Goal: Task Accomplishment & Management: Manage account settings

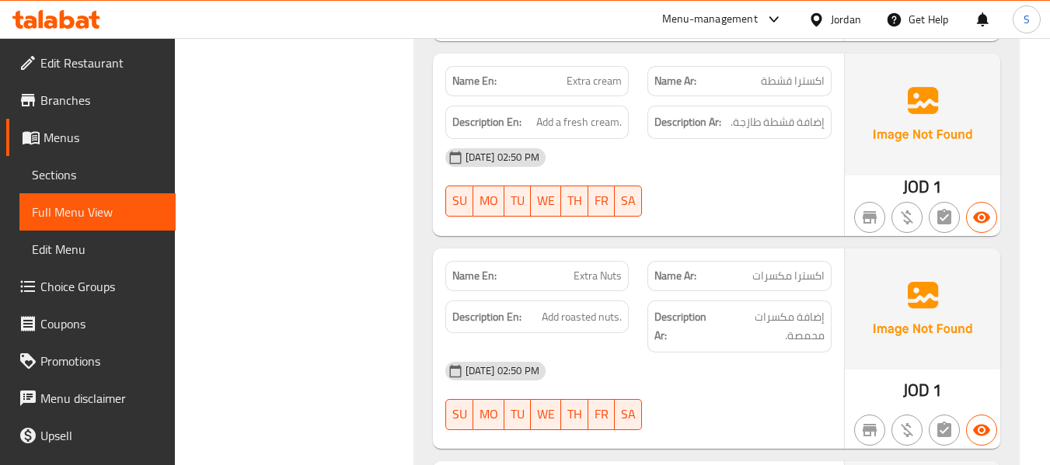
scroll to position [30322, 0]
click at [828, 19] on div at bounding box center [819, 19] width 23 height 17
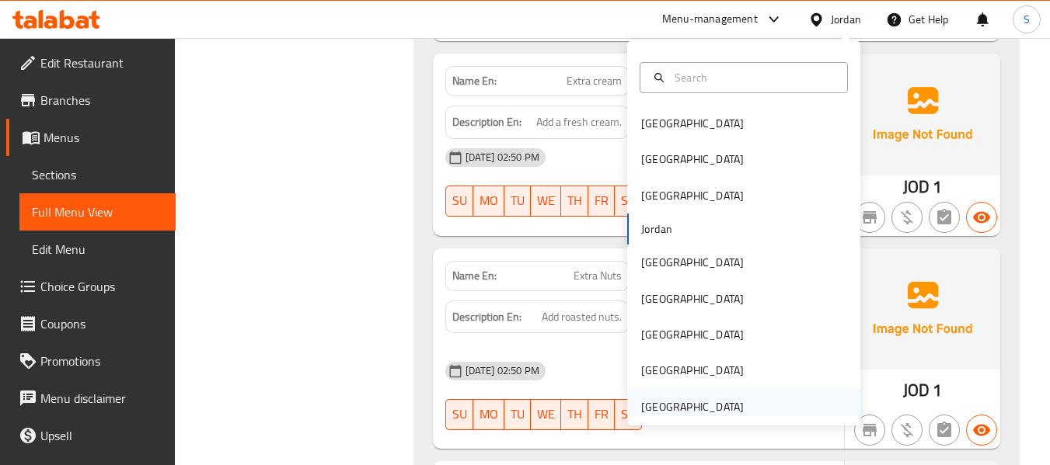
click at [684, 402] on div "[GEOGRAPHIC_DATA]" at bounding box center [692, 407] width 103 height 17
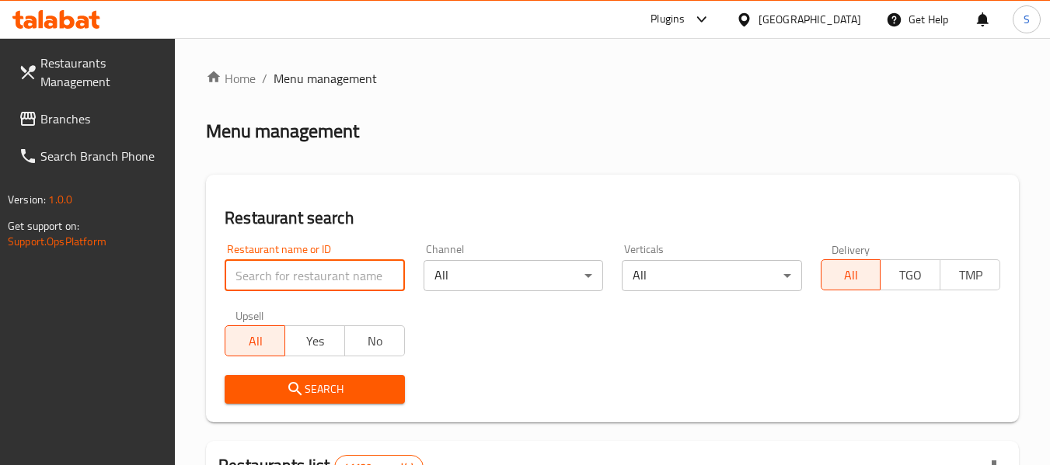
paste input "705225"
type input "705225"
click button "Search" at bounding box center [314, 389] width 179 height 29
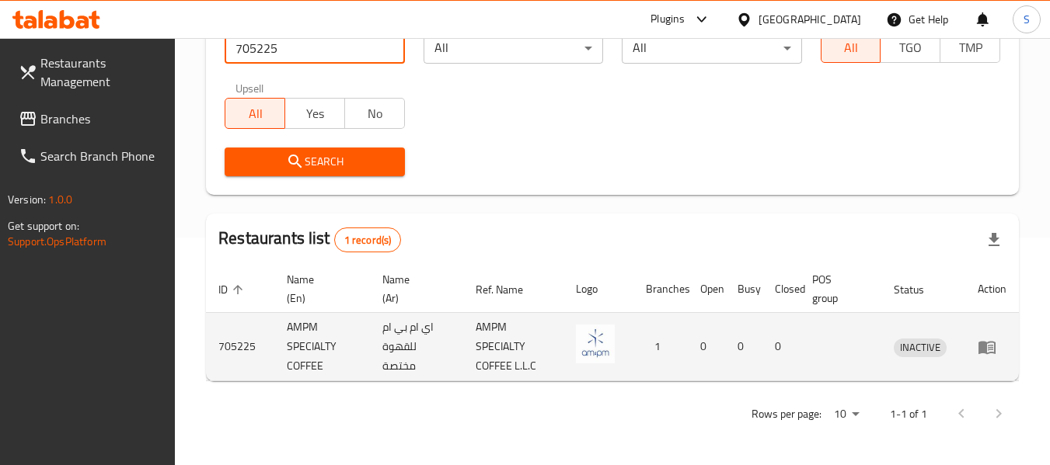
click at [980, 347] on icon "enhanced table" at bounding box center [986, 347] width 17 height 13
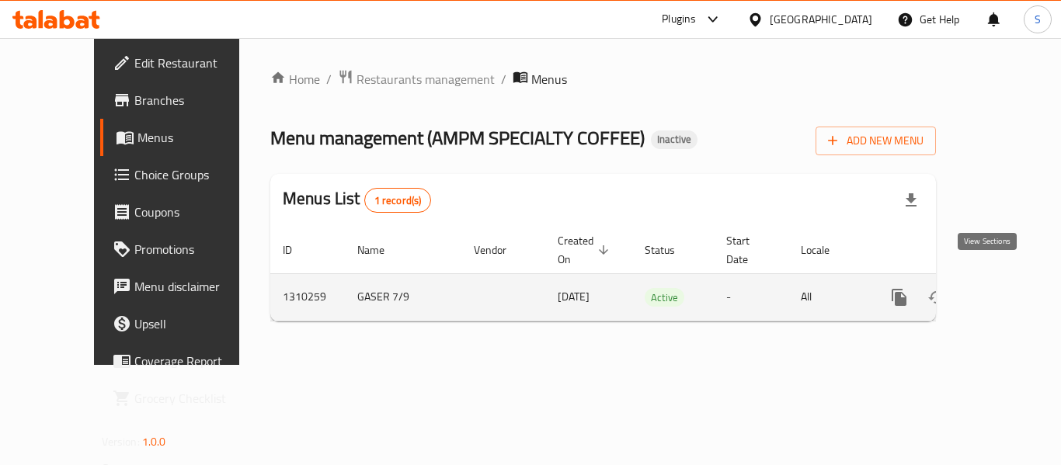
click at [1008, 288] on icon "enhanced table" at bounding box center [1011, 297] width 19 height 19
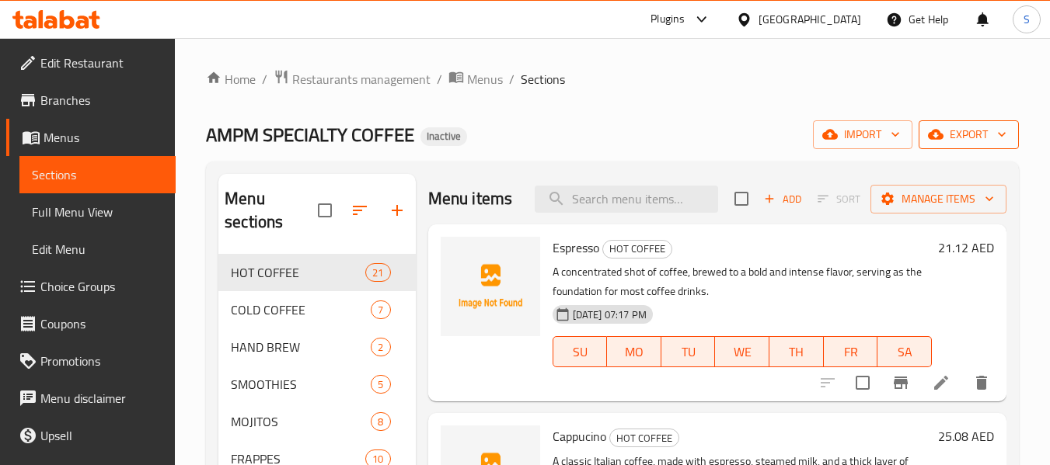
click at [987, 140] on span "export" at bounding box center [968, 134] width 75 height 19
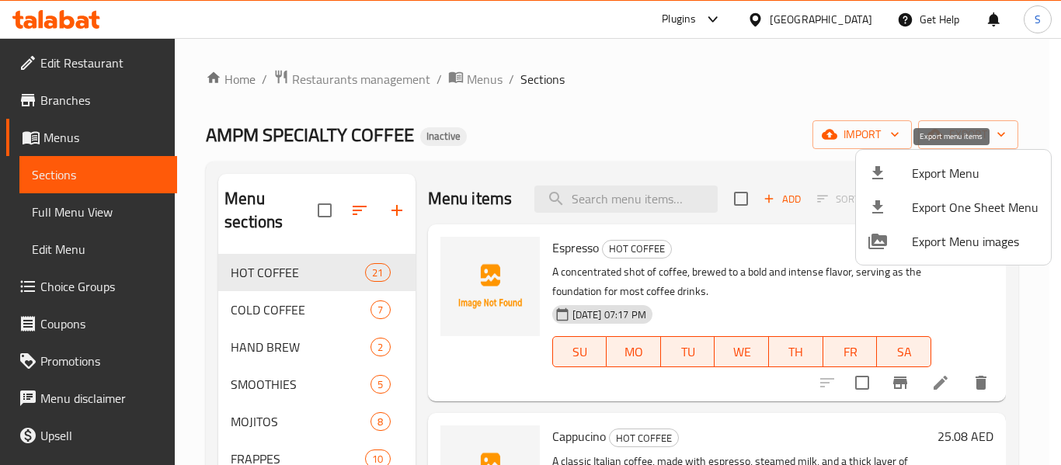
click at [935, 169] on span "Export Menu" at bounding box center [975, 173] width 127 height 19
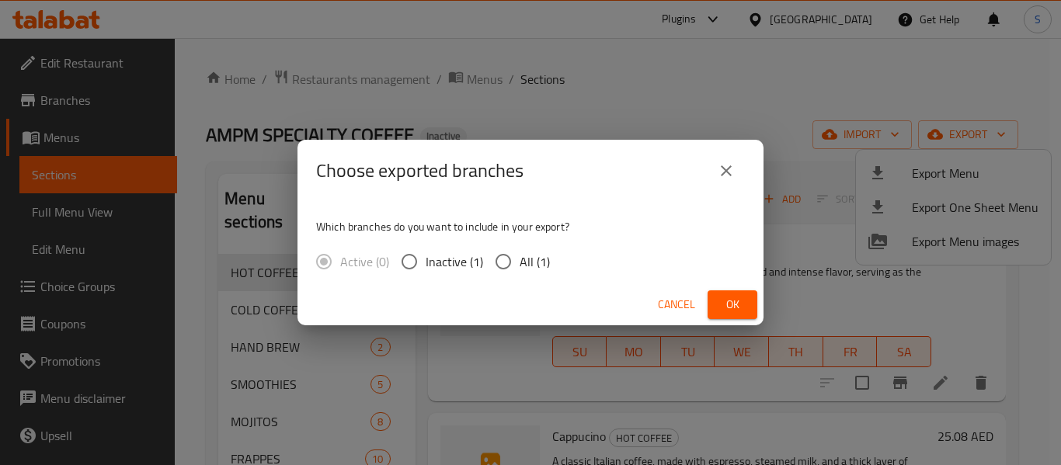
click at [510, 256] on input "All (1)" at bounding box center [503, 261] width 33 height 33
radio input "true"
click at [734, 315] on button "Ok" at bounding box center [733, 305] width 50 height 29
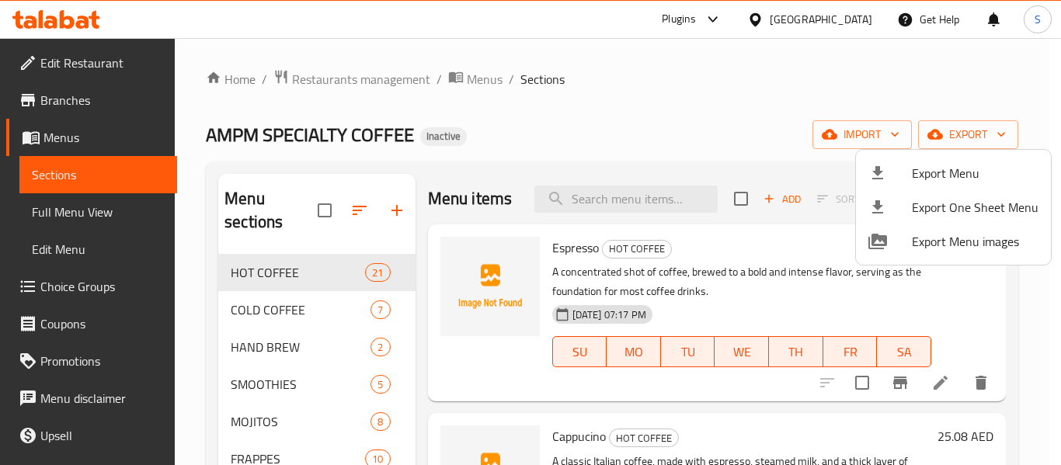
click at [686, 120] on div at bounding box center [530, 232] width 1061 height 465
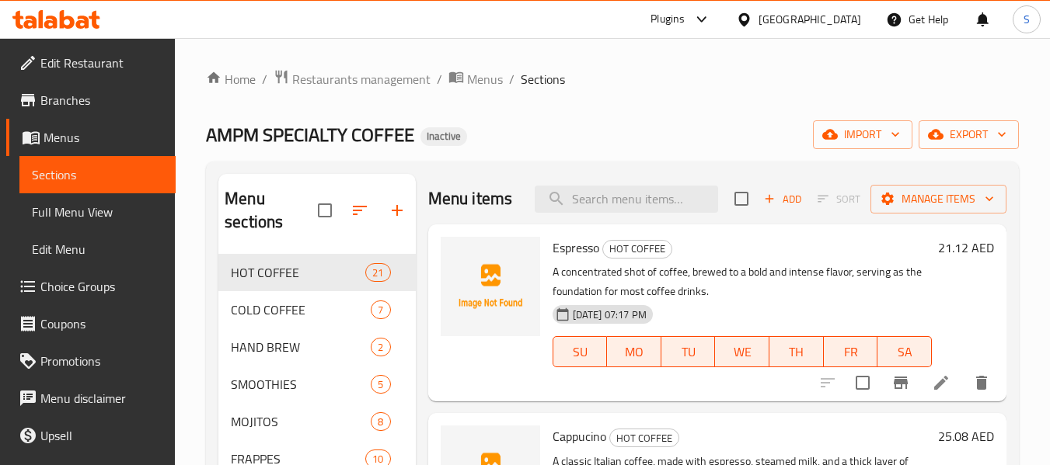
click at [662, 93] on div "Home / Restaurants management / Menus / Sections AMPM SPECIALTY COFFEE Inactive…" at bounding box center [612, 376] width 813 height 614
click at [78, 65] on span "Edit Restaurant" at bounding box center [101, 63] width 123 height 19
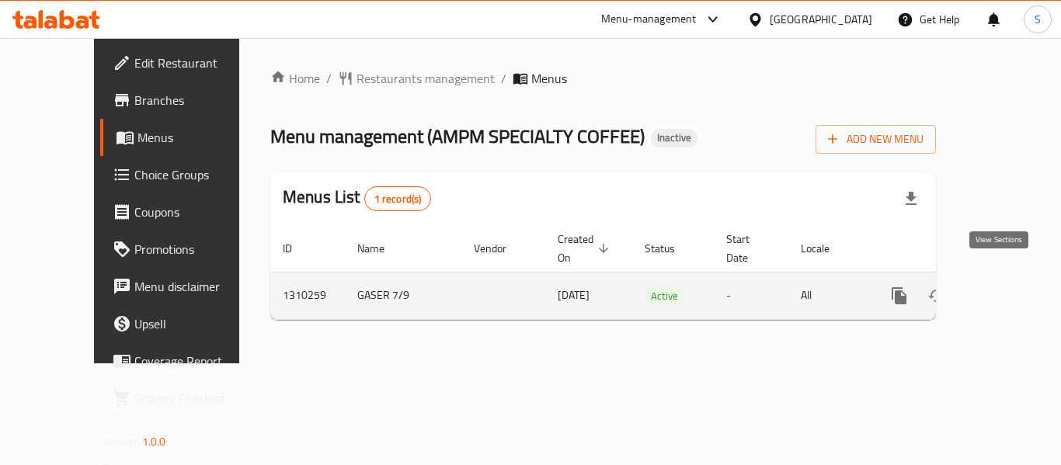
click at [1002, 287] on icon "enhanced table" at bounding box center [1011, 296] width 19 height 19
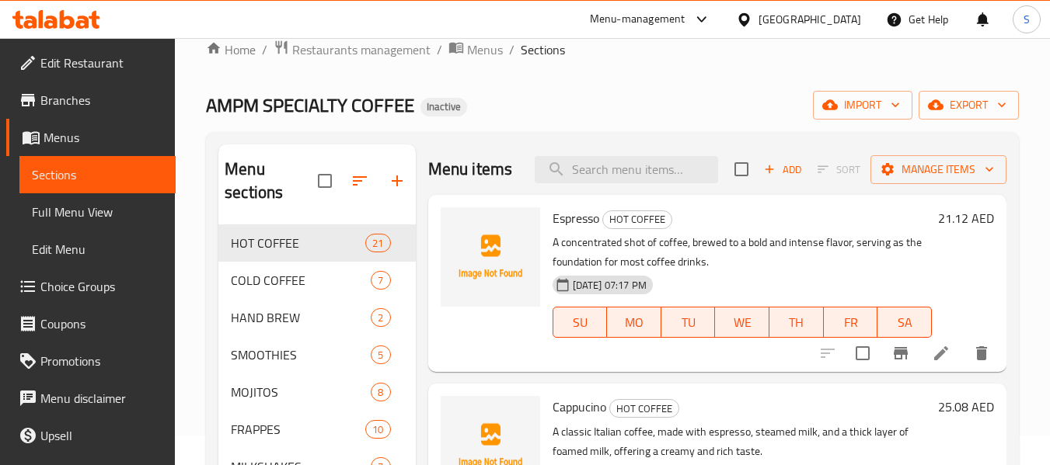
scroll to position [155, 0]
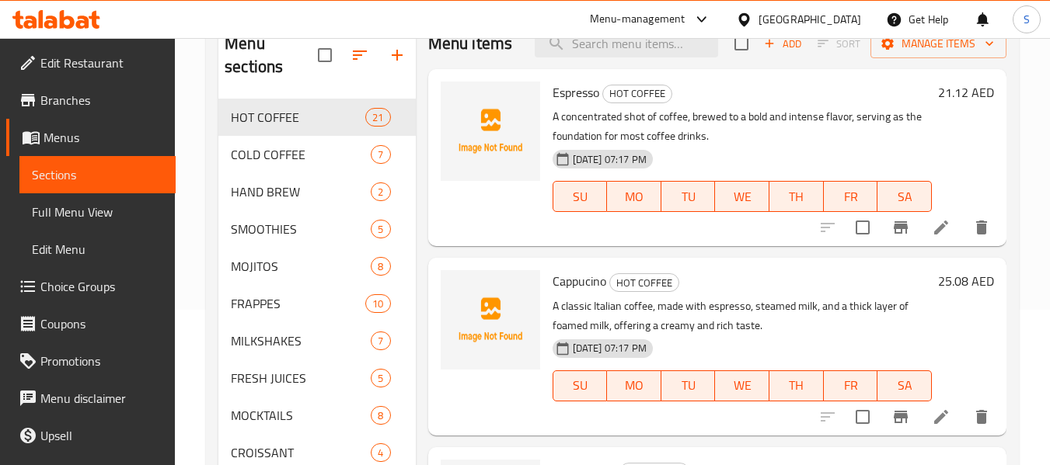
click at [113, 213] on span "Full Menu View" at bounding box center [97, 212] width 131 height 19
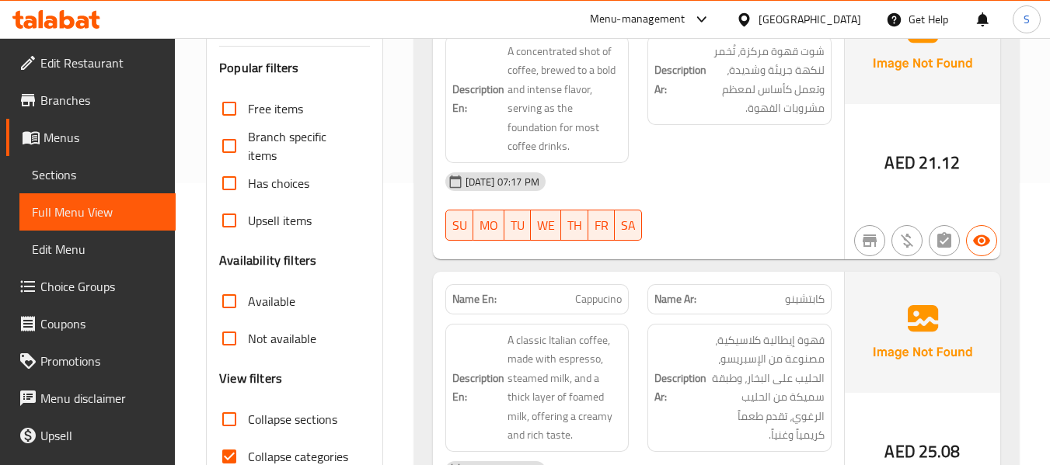
scroll to position [388, 0]
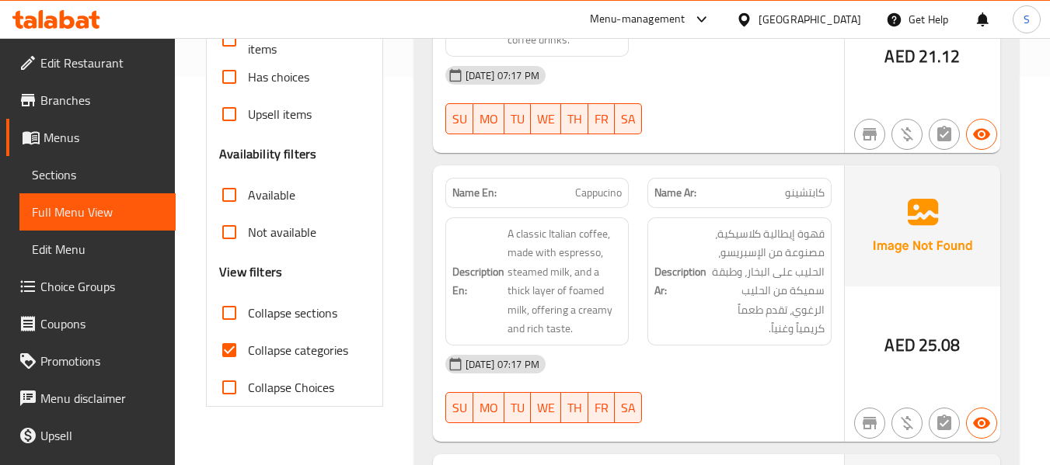
click at [320, 349] on span "Collapse categories" at bounding box center [298, 350] width 100 height 19
click at [248, 349] on input "Collapse categories" at bounding box center [229, 350] width 37 height 37
checkbox input "false"
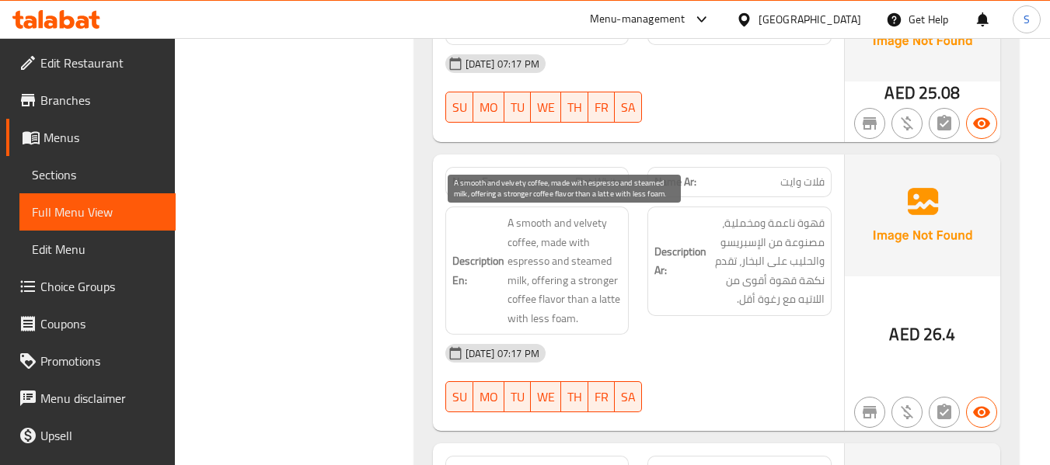
scroll to position [699, 0]
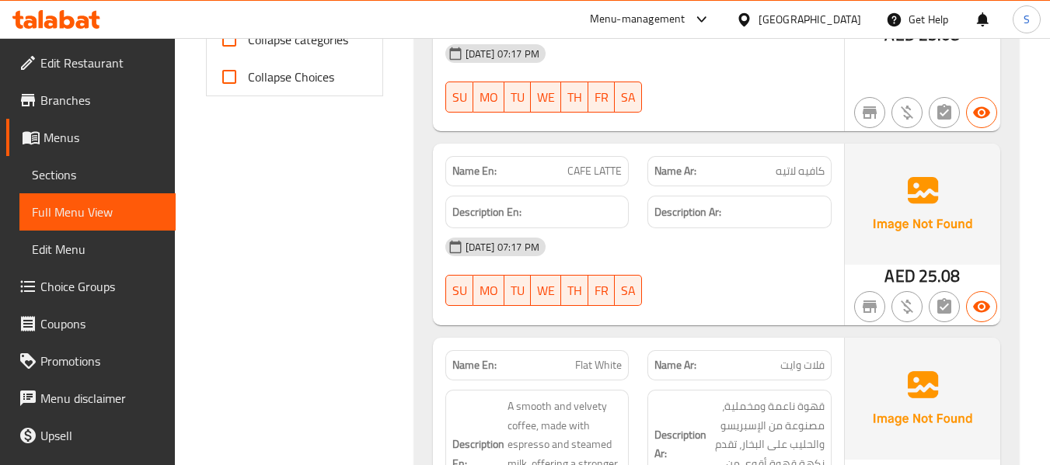
click at [575, 167] on span "CAFE LATTE" at bounding box center [594, 171] width 54 height 16
click at [593, 175] on span "CAFE LATTE" at bounding box center [594, 171] width 54 height 16
click at [592, 175] on span "CAFE LATTE" at bounding box center [594, 171] width 54 height 16
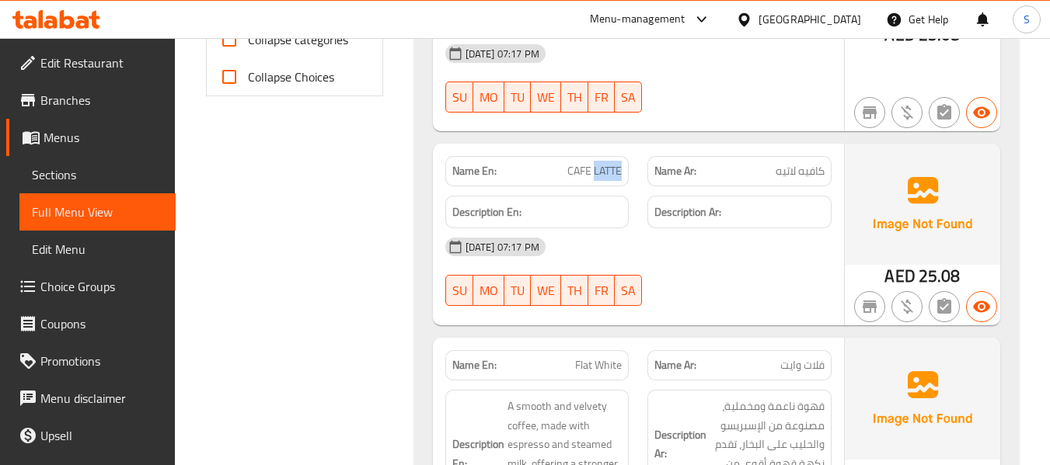
click at [592, 175] on span "CAFE LATTE" at bounding box center [594, 171] width 54 height 16
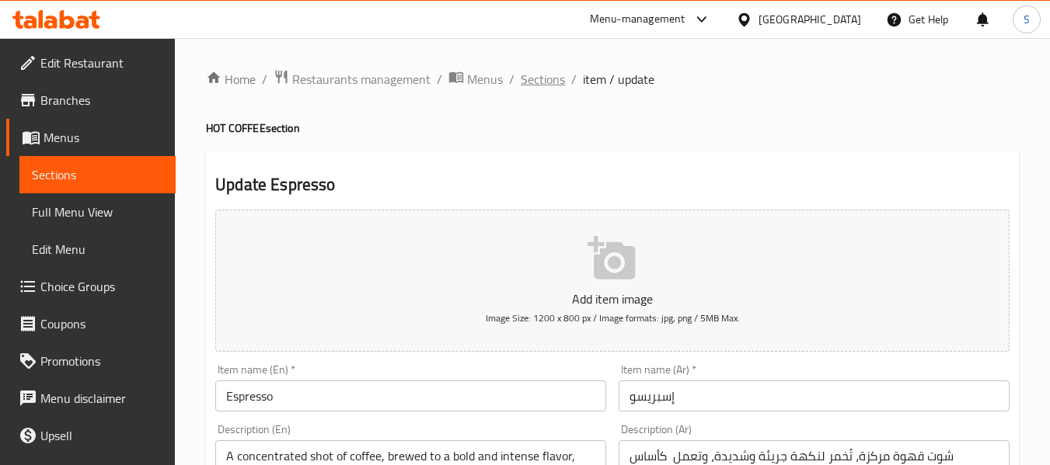
click at [531, 86] on span "Sections" at bounding box center [543, 79] width 44 height 19
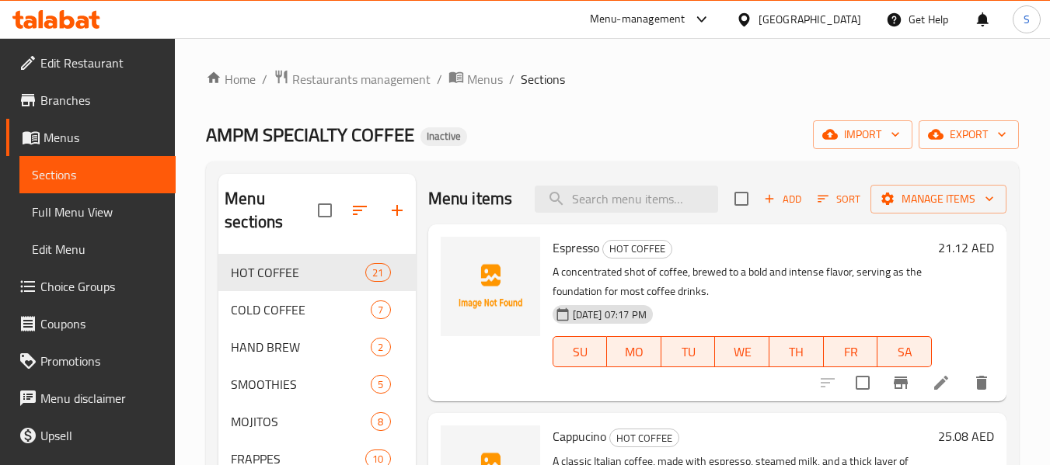
click at [722, 85] on ol "Home / Restaurants management / Menus / Sections" at bounding box center [612, 79] width 813 height 20
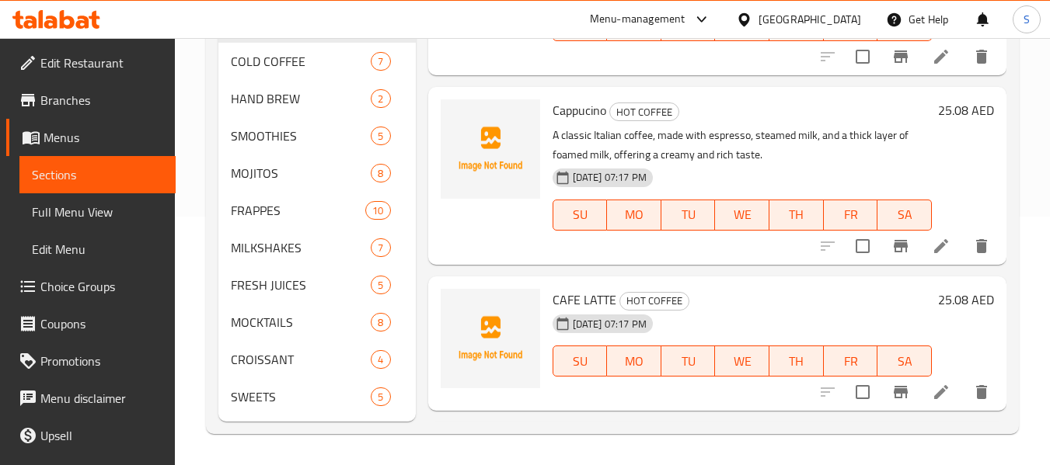
scroll to position [233, 0]
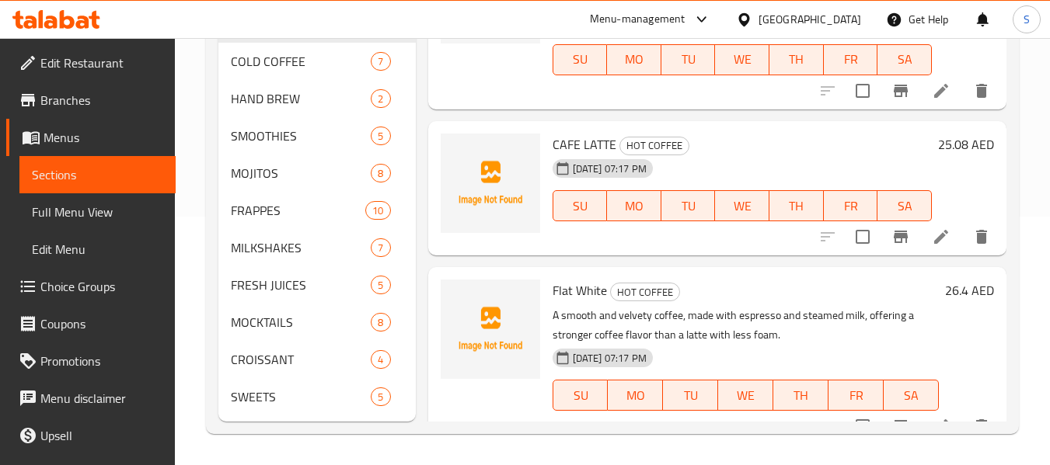
click at [94, 221] on span "Full Menu View" at bounding box center [97, 212] width 131 height 19
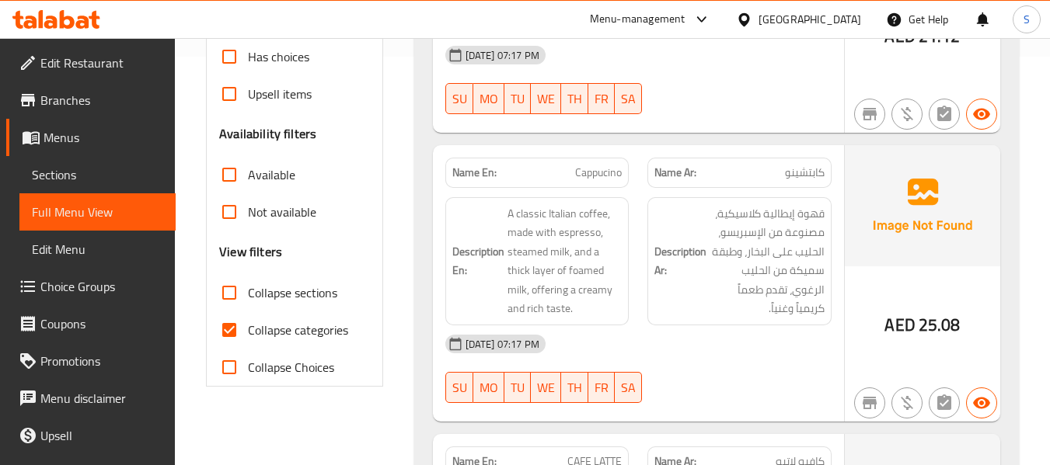
scroll to position [637, 0]
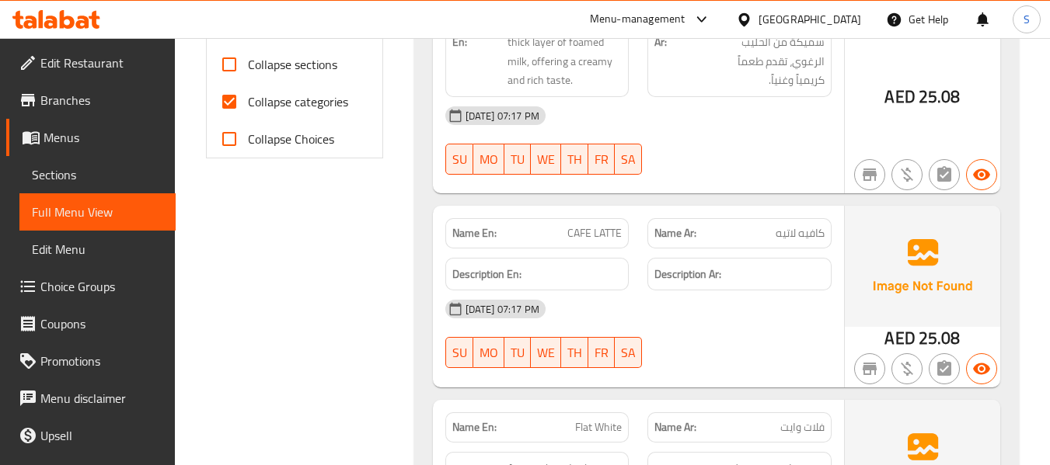
click at [326, 99] on span "Collapse categories" at bounding box center [298, 101] width 100 height 19
click at [248, 99] on input "Collapse categories" at bounding box center [229, 101] width 37 height 37
checkbox input "false"
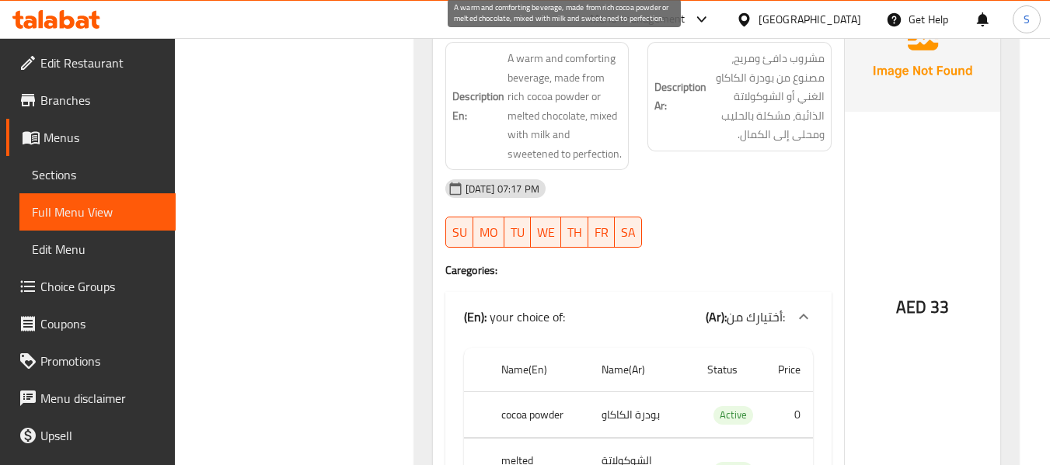
scroll to position [1259, 0]
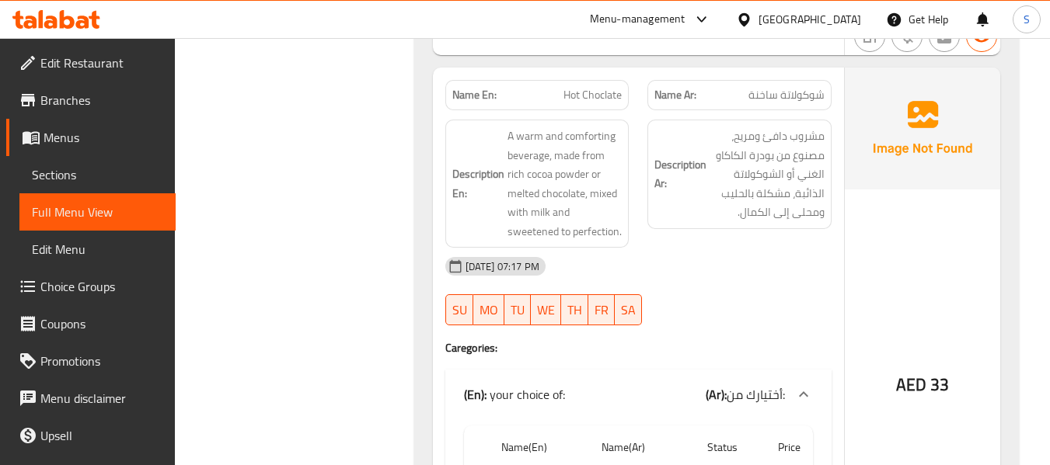
click at [592, 96] on span "Hot Choclate" at bounding box center [592, 95] width 58 height 16
copy span "Hot Choclate"
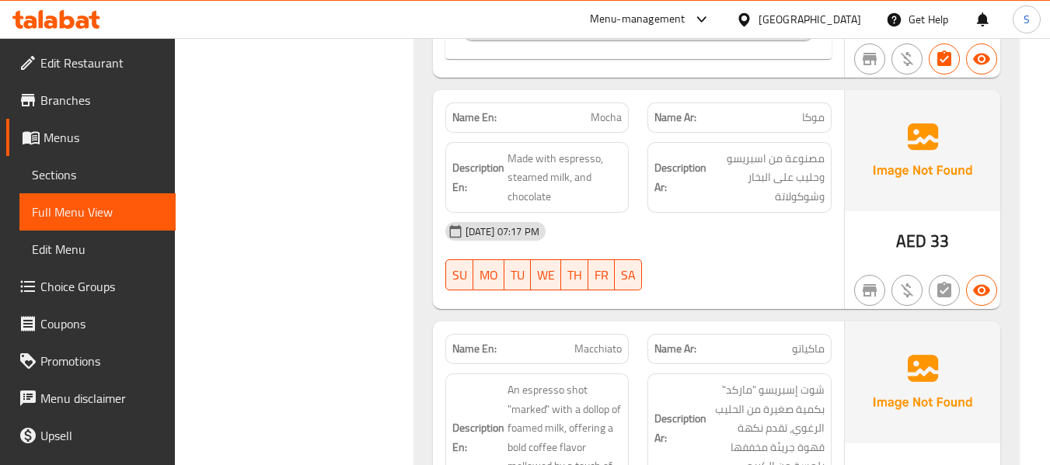
scroll to position [1802, 0]
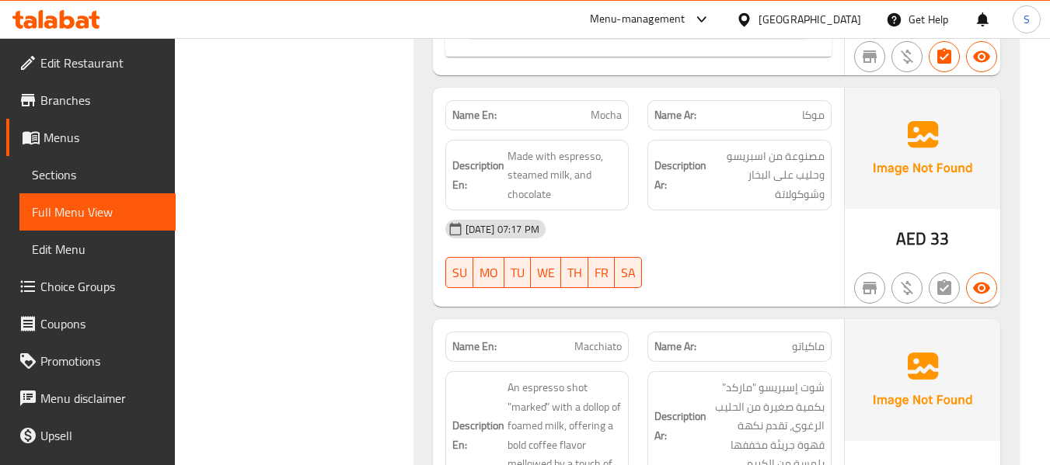
click at [607, 122] on span "Mocha" at bounding box center [605, 115] width 31 height 16
copy span "Mocha"
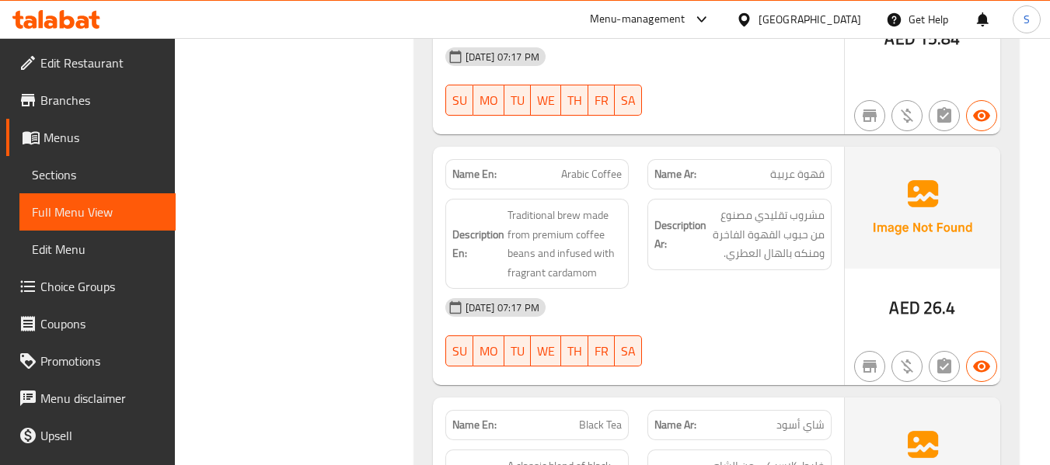
scroll to position [4288, 0]
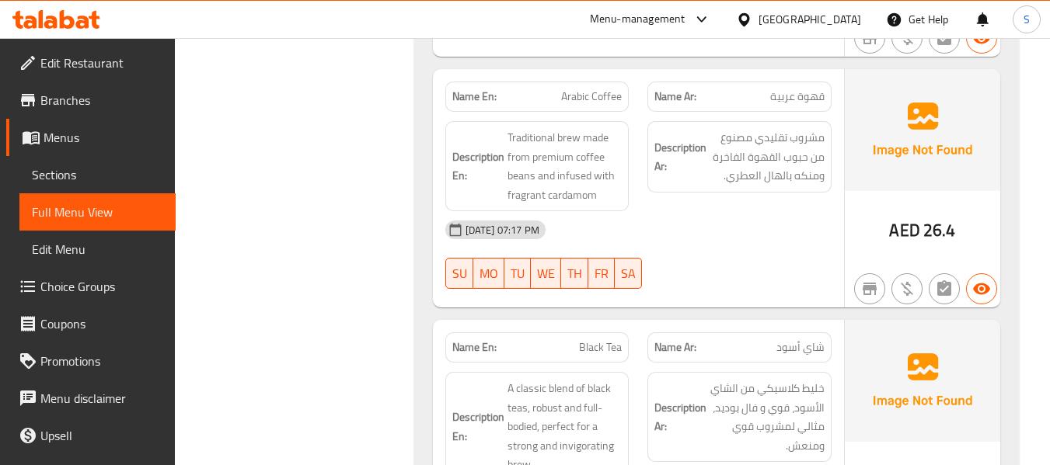
click at [589, 105] on span "Arabic Coffee" at bounding box center [591, 97] width 61 height 16
copy span "Arabic Coffee"
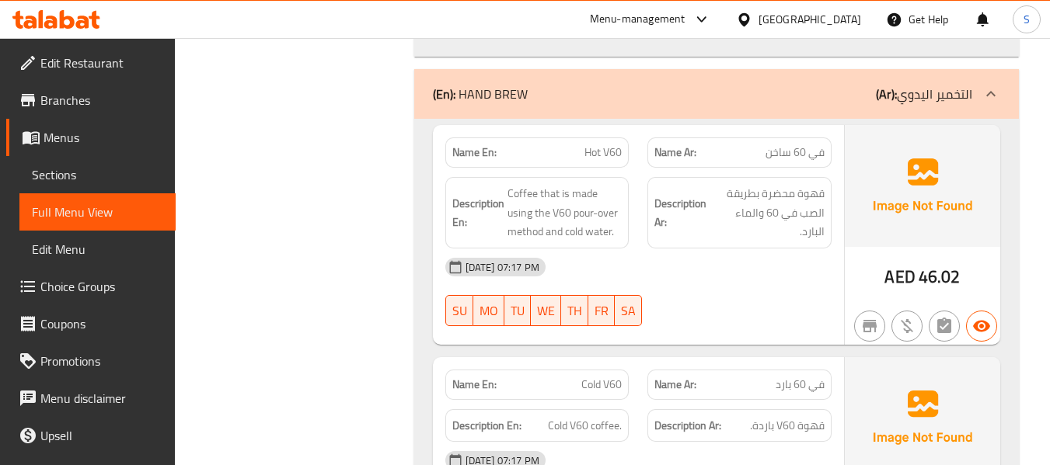
scroll to position [8250, 0]
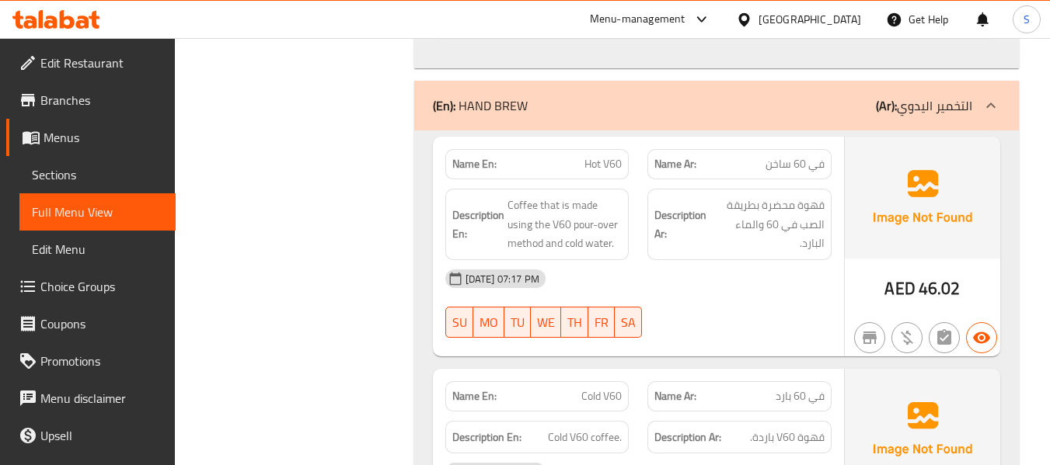
click at [609, 169] on span "Hot V60" at bounding box center [602, 164] width 37 height 16
copy span "Hot V60"
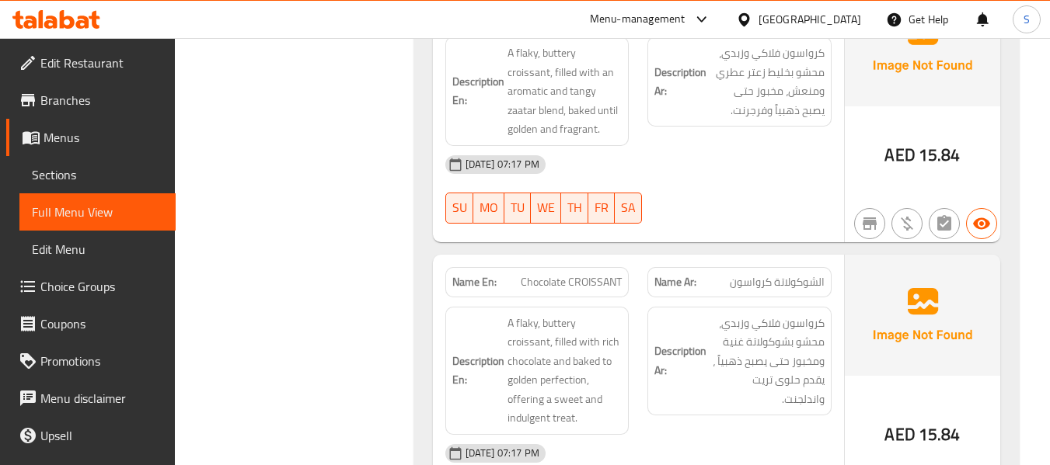
scroll to position [21656, 0]
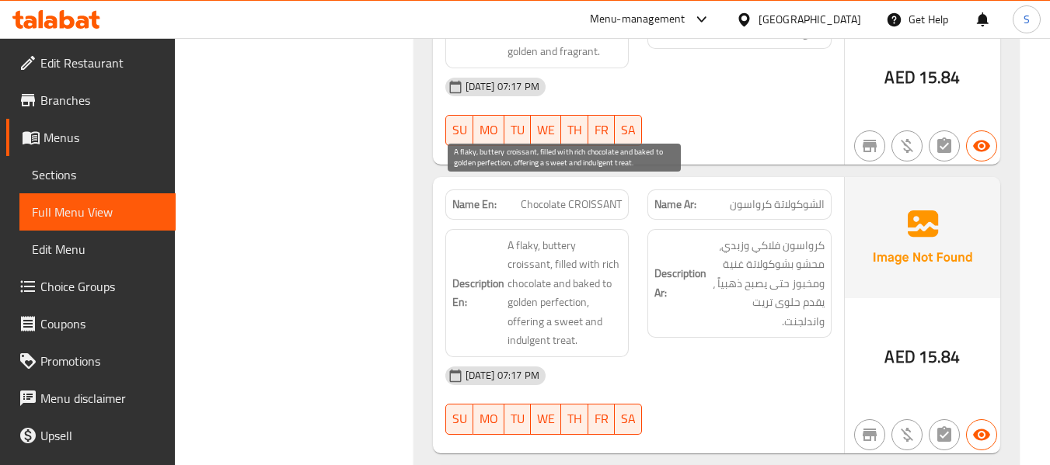
click at [537, 236] on span "A flaky, buttery croissant, filled with rich chocolate and baked to golden perf…" at bounding box center [564, 293] width 115 height 114
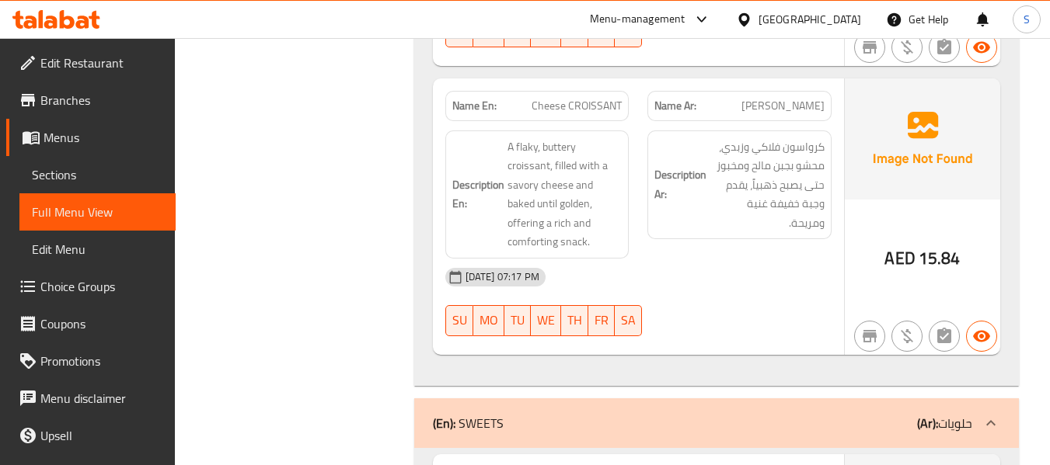
scroll to position [22044, 0]
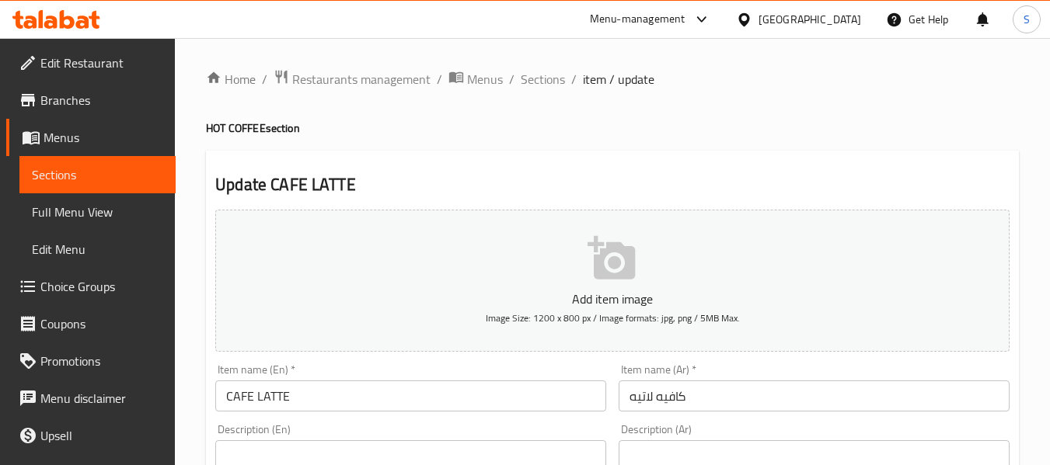
scroll to position [155, 0]
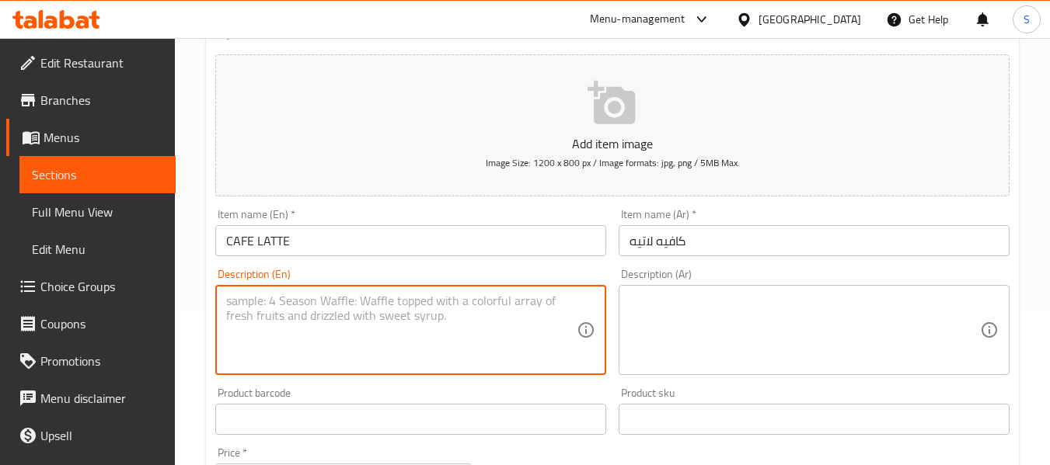
paste textarea "A smooth and velvety coffee, made with espresso and steamed milk, offering a st…"
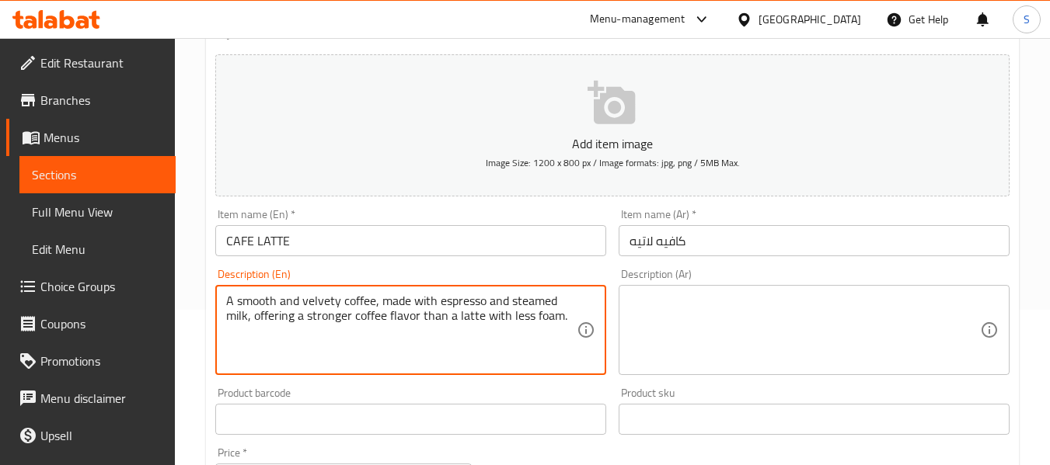
type textarea "A smooth and velvety coffee, made with espresso and steamed milk, offering a st…"
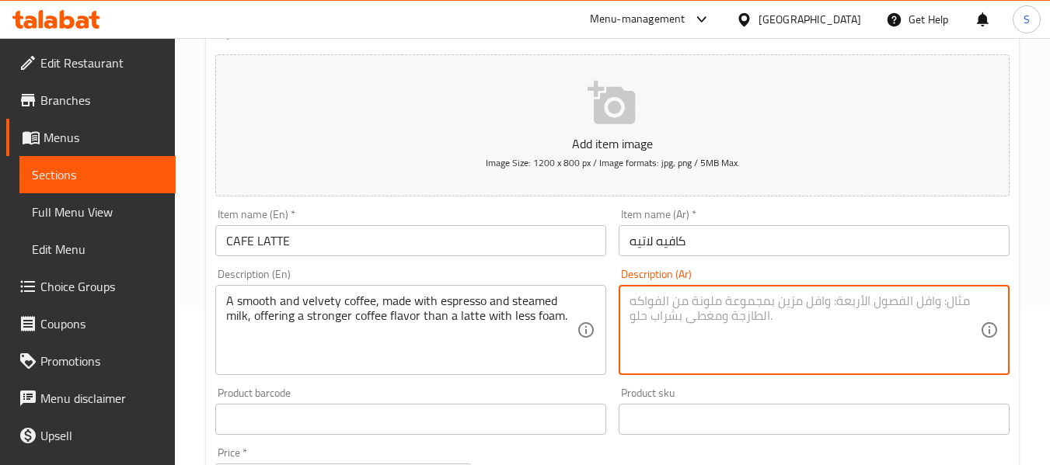
paste textarea "قهوة ناعمة ومخملية، مصنوعة من الإسبريسو والحليب المبخّر، وتقدم نكهة قهوة أقوى م…"
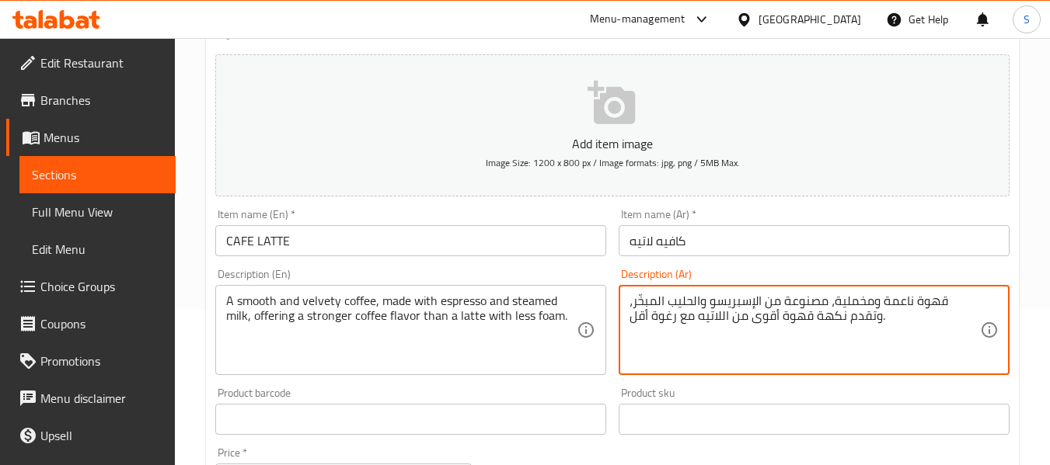
type textarea "قهوة ناعمة ومخملية، مصنوعة من الإسبريسو والحليب المبخّر، وتقدم نكهة قهوة أقوى م…"
click at [755, 161] on button "Add item image Image Size: 1200 x 800 px / Image formats: jpg, png / 5MB Max." at bounding box center [612, 125] width 794 height 142
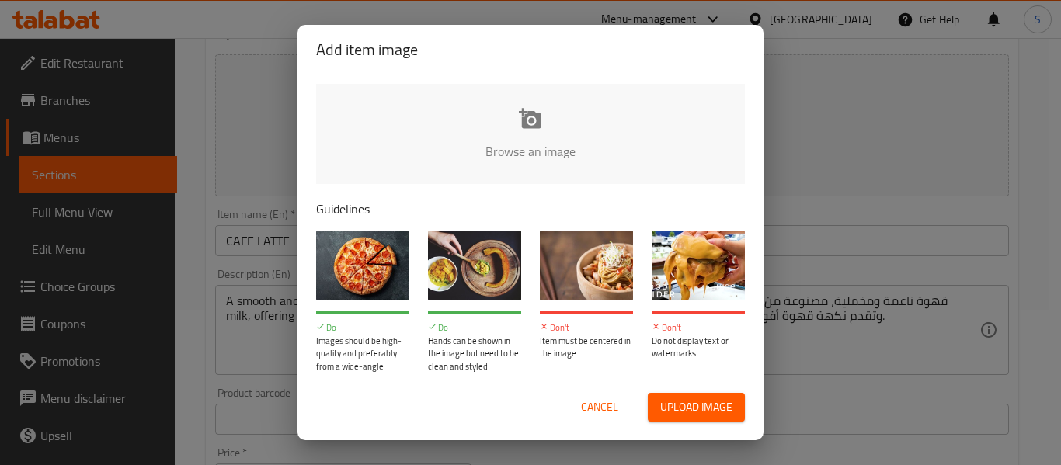
drag, startPoint x: 755, startPoint y: 161, endPoint x: 748, endPoint y: 165, distance: 8.0
drag, startPoint x: 748, startPoint y: 165, endPoint x: 595, endPoint y: 406, distance: 286.0
click at [595, 406] on span "Cancel" at bounding box center [599, 407] width 37 height 19
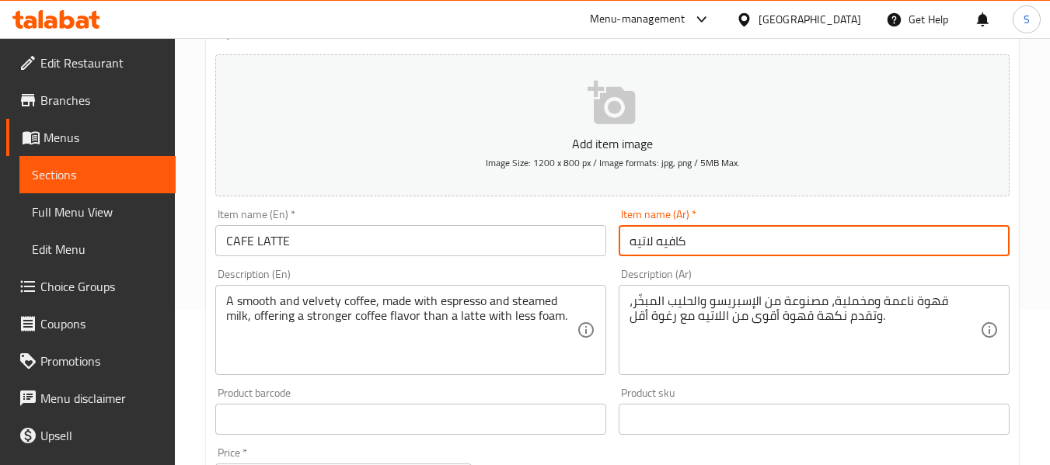
click at [686, 240] on input "كافيه لاتيه" at bounding box center [813, 240] width 391 height 31
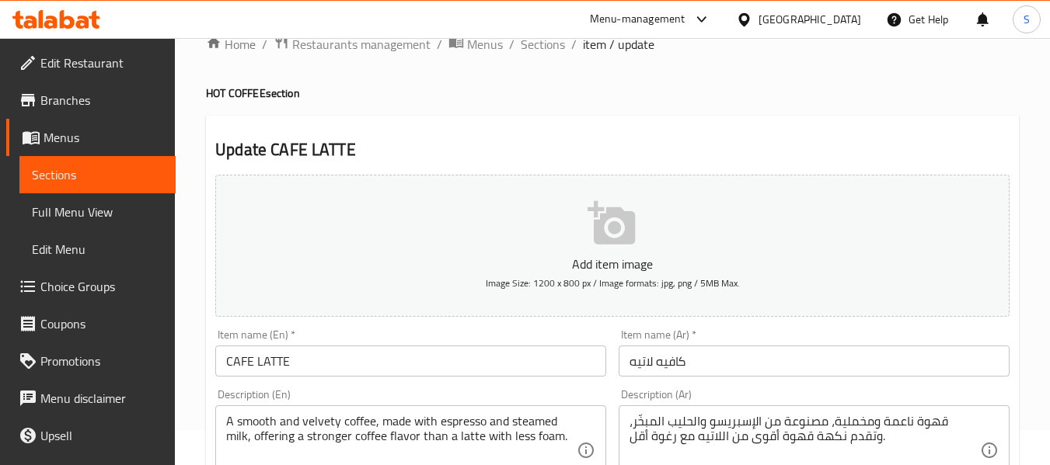
scroll to position [233, 0]
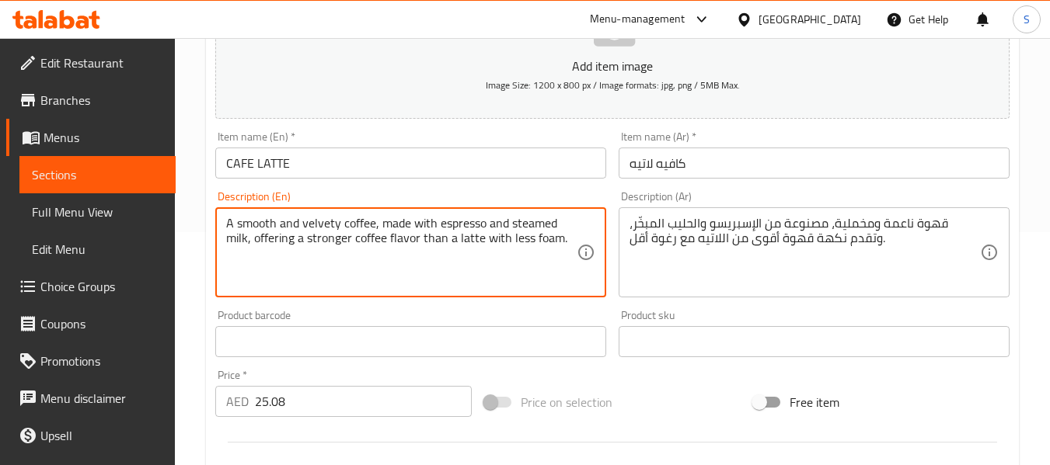
click at [388, 231] on textarea "A smooth and velvety coffee, made with espresso and steamed milk, offering a st…" at bounding box center [401, 253] width 350 height 74
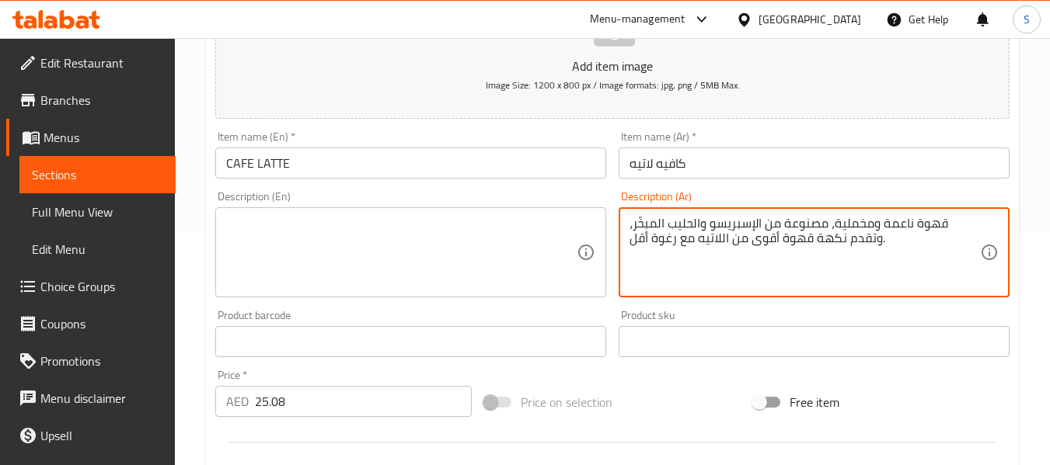
click at [670, 228] on textarea "قهوة ناعمة ومخملية، مصنوعة من الإسبريسو والحليب المبخّر، وتقدم نكهة قهوة أقوى م…" at bounding box center [804, 253] width 350 height 74
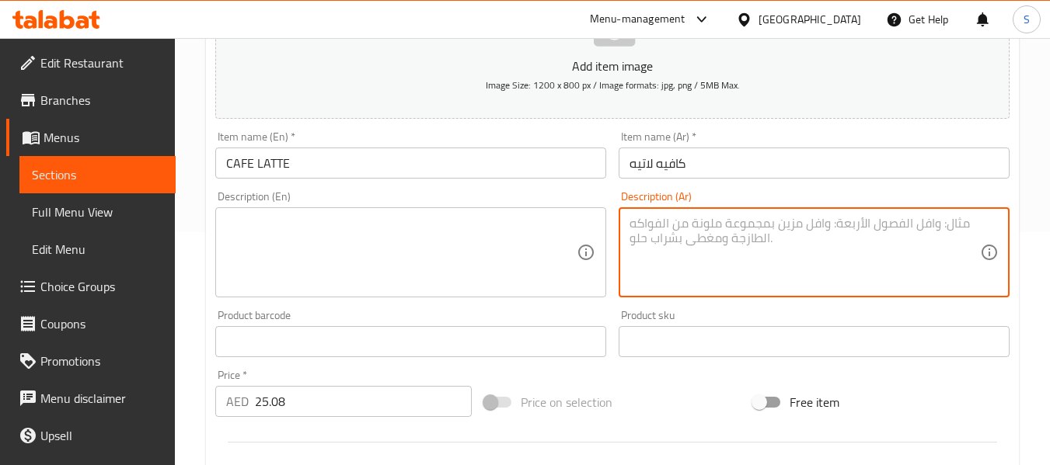
click at [762, 172] on input "كافيه لاتيه" at bounding box center [813, 163] width 391 height 31
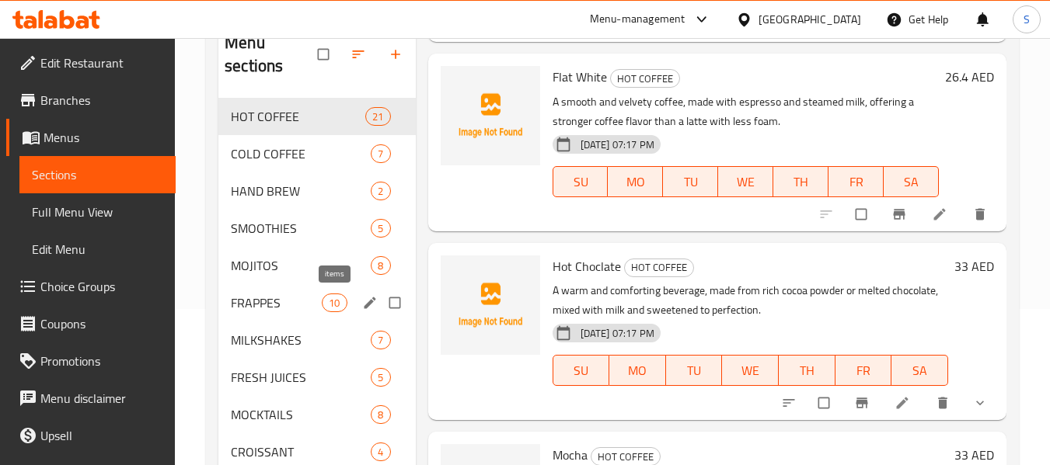
scroll to position [155, 0]
click at [421, 357] on div "Menu items Add Sort Manage items Espresso HOT COFFEE A concentrated shot of cof…" at bounding box center [711, 267] width 590 height 496
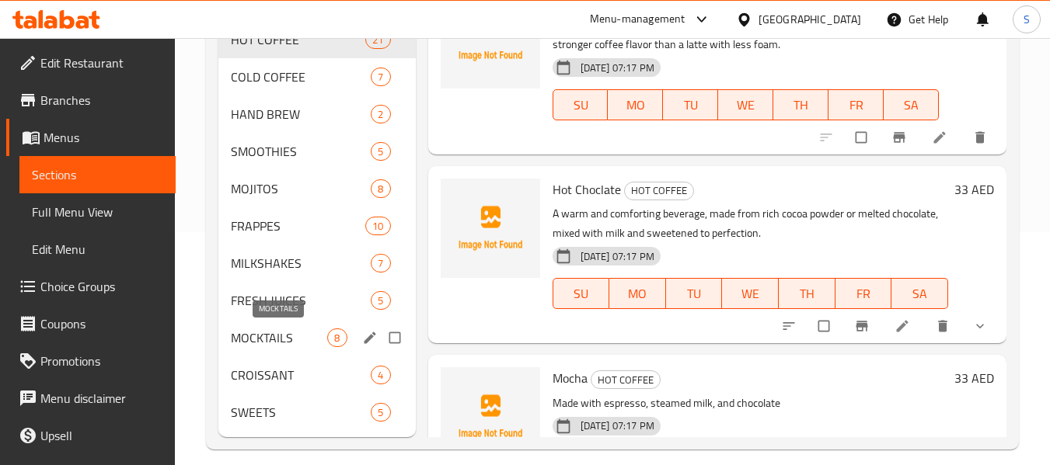
scroll to position [249, 0]
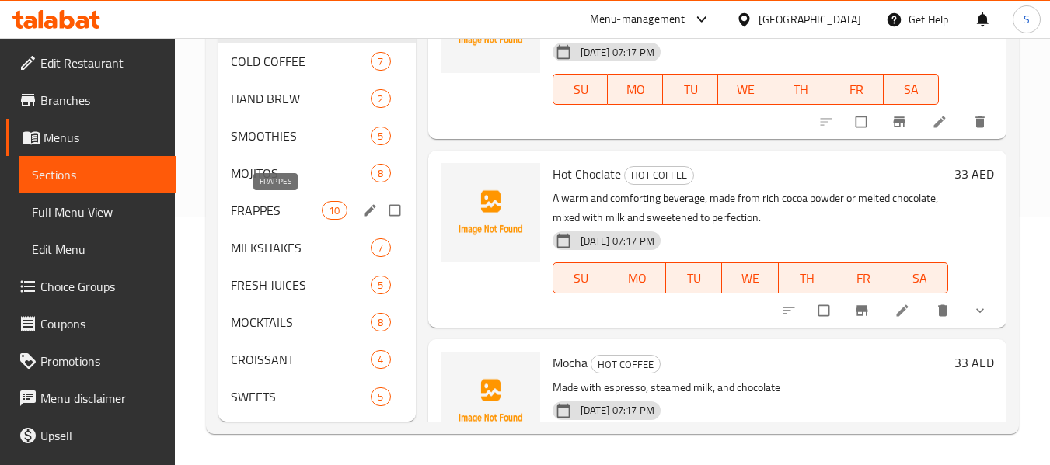
click at [273, 208] on span "FRAPPES" at bounding box center [276, 210] width 91 height 19
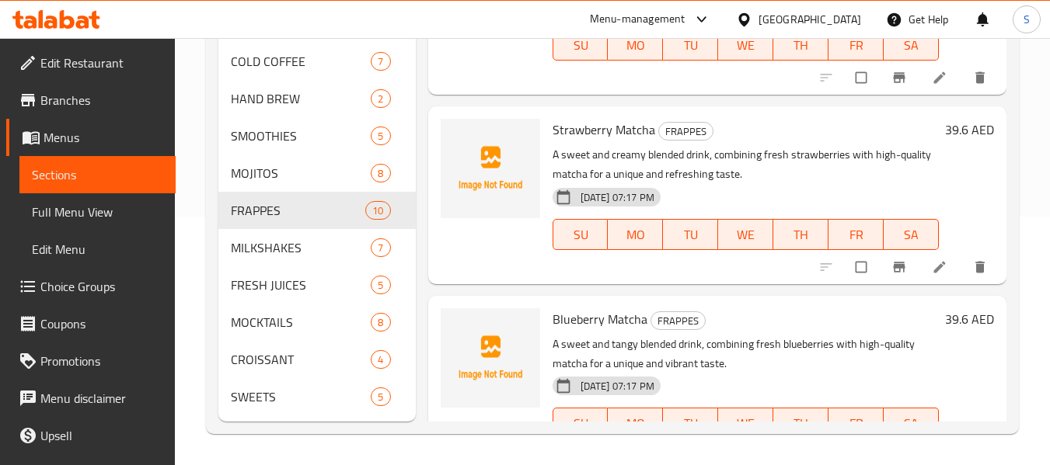
scroll to position [1457, 0]
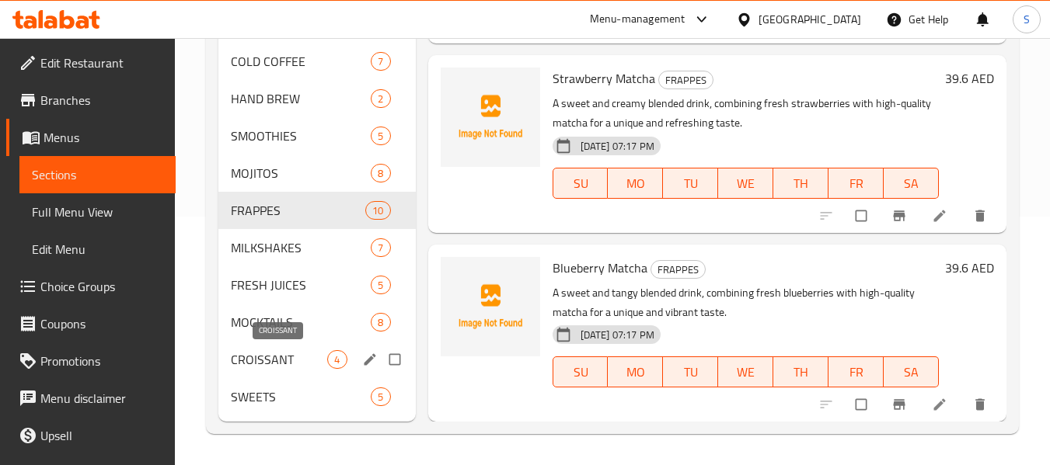
click at [290, 363] on span "CROISSANT" at bounding box center [279, 359] width 96 height 19
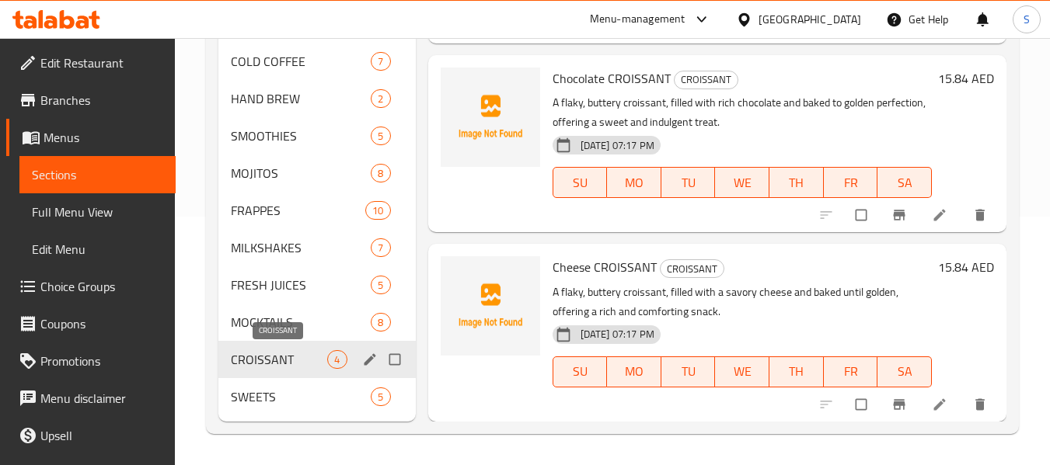
scroll to position [322, 0]
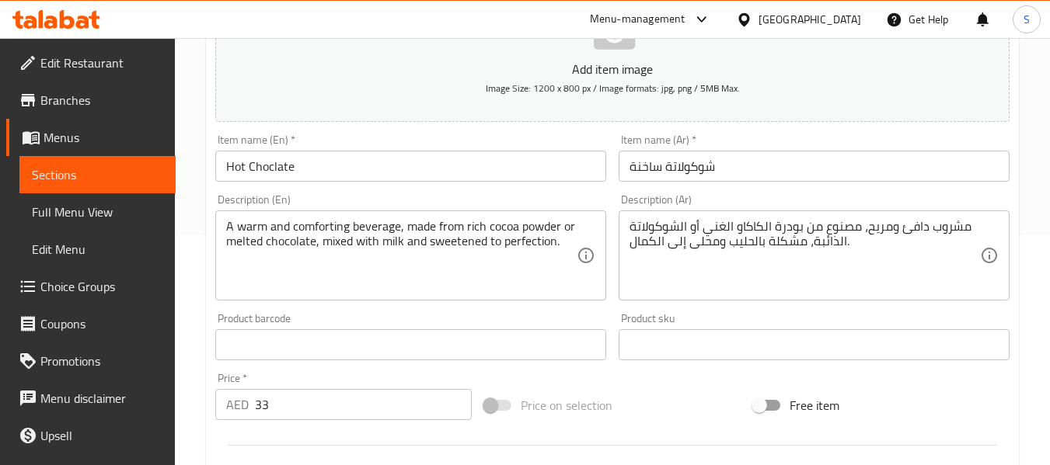
scroll to position [233, 0]
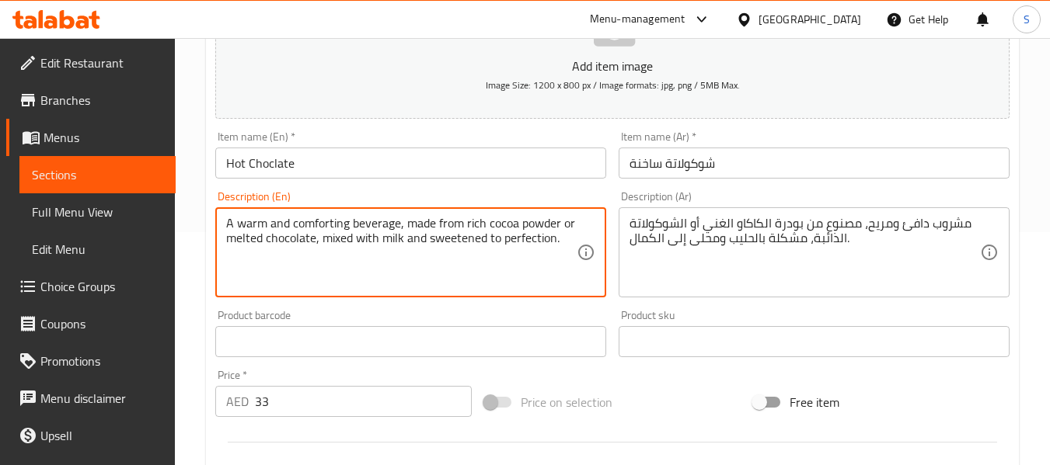
click at [434, 245] on textarea "A warm and comforting beverage, made from rich cocoa powder or melted chocolate…" at bounding box center [401, 253] width 350 height 74
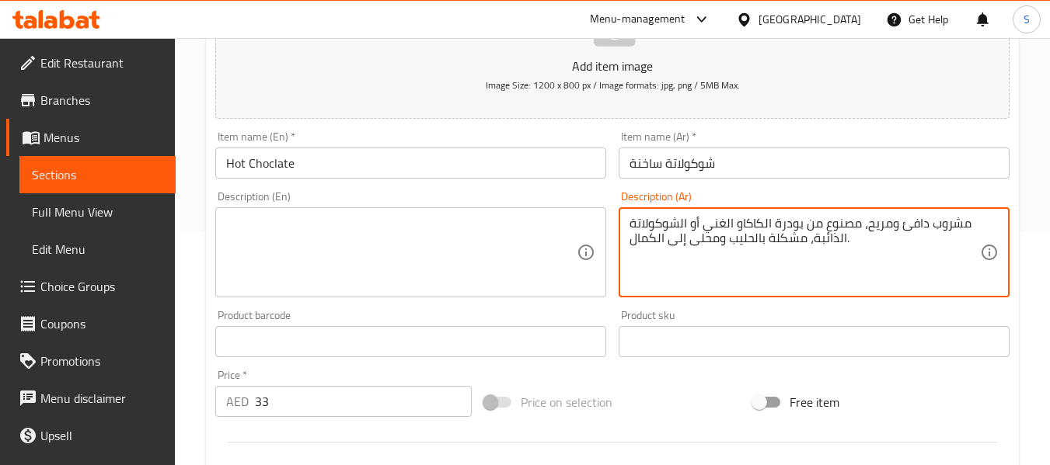
click at [675, 249] on textarea "مشروب دافئ ومريح، مصنوع من بودرة الكاكاو الغني أو الشوكولاتة الذائبة، مشكلة بال…" at bounding box center [804, 253] width 350 height 74
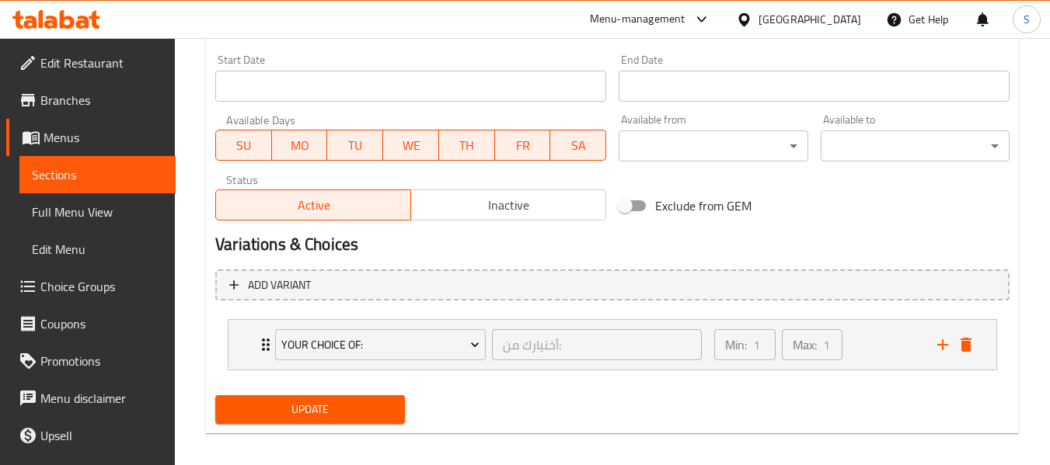
scroll to position [658, 0]
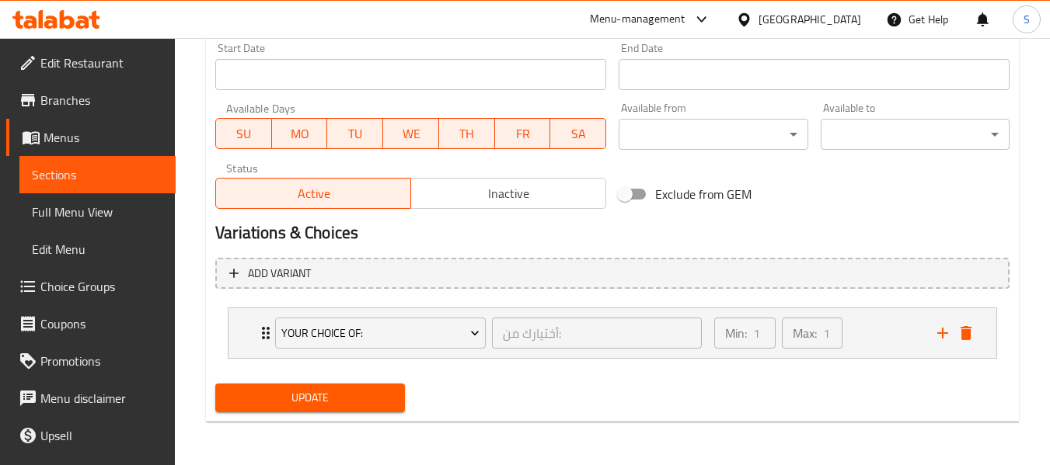
click at [346, 399] on span "Update" at bounding box center [310, 397] width 164 height 19
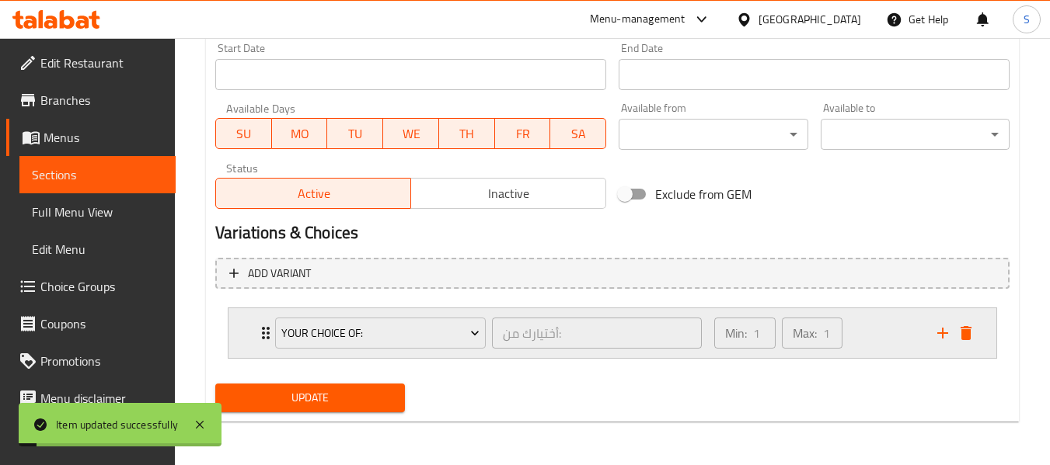
click at [967, 333] on icon "delete" at bounding box center [965, 333] width 11 height 14
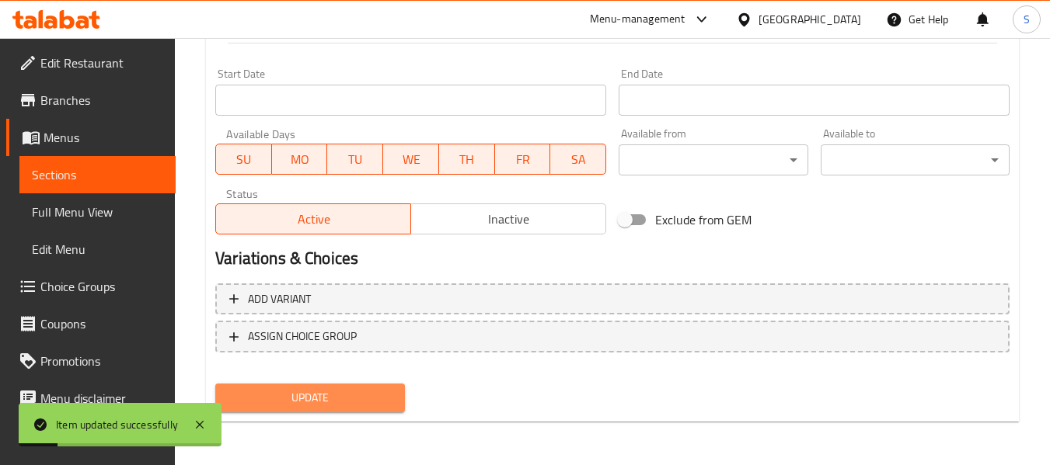
click at [323, 408] on span "Update" at bounding box center [310, 397] width 164 height 19
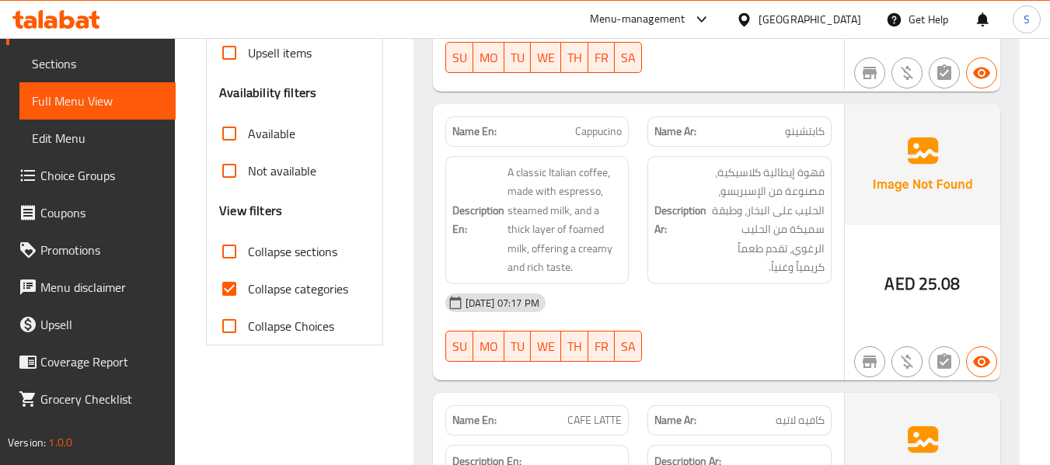
scroll to position [466, 0]
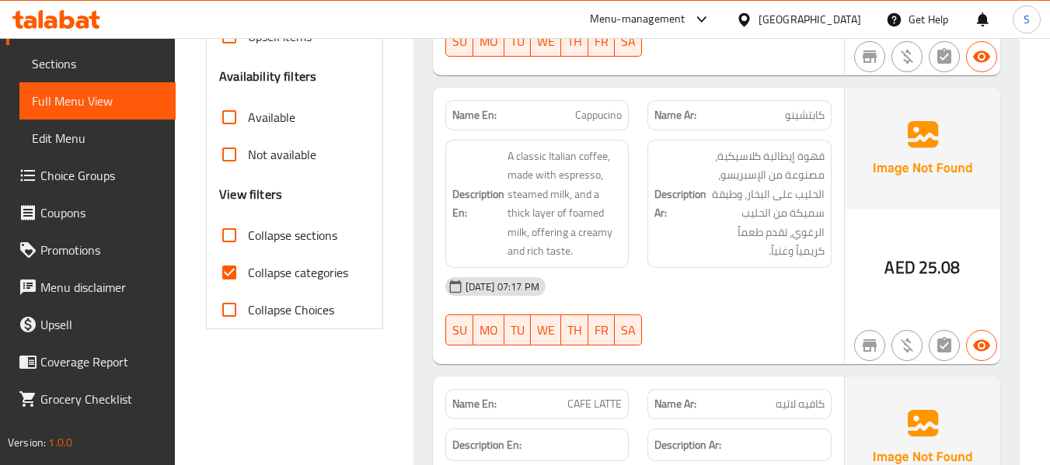
drag, startPoint x: 314, startPoint y: 273, endPoint x: 418, endPoint y: 278, distance: 104.2
click at [314, 273] on span "Collapse categories" at bounding box center [298, 272] width 100 height 19
click at [248, 273] on input "Collapse categories" at bounding box center [229, 272] width 37 height 37
checkbox input "false"
click at [288, 235] on span "Collapse sections" at bounding box center [292, 235] width 89 height 19
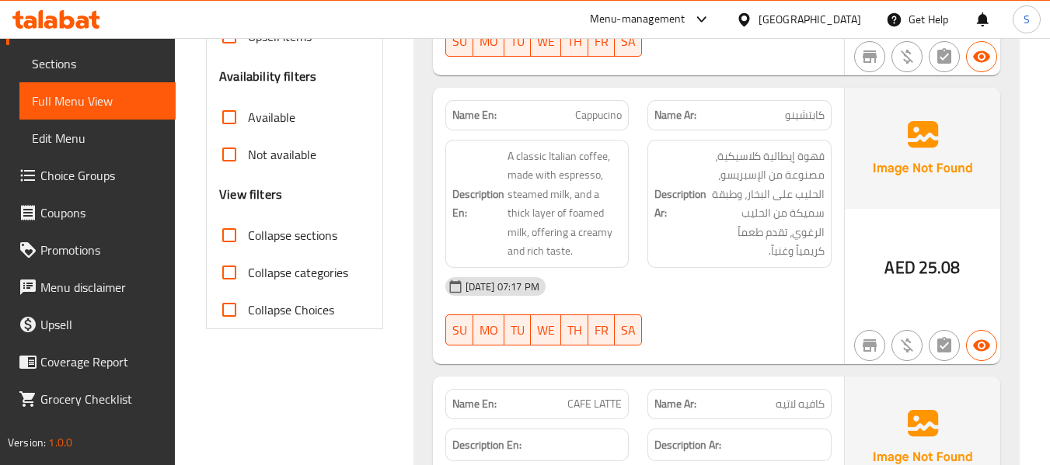
click at [248, 235] on input "Collapse sections" at bounding box center [229, 235] width 37 height 37
checkbox input "true"
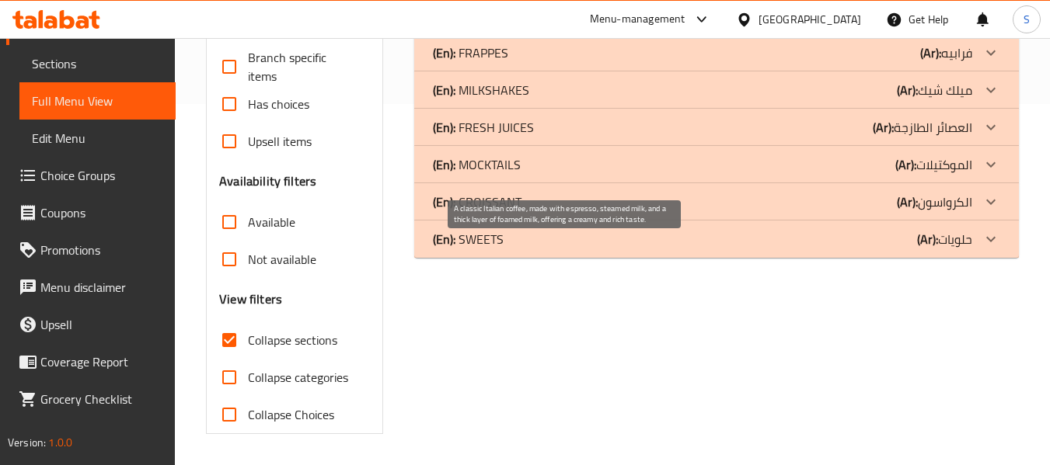
scroll to position [361, 0]
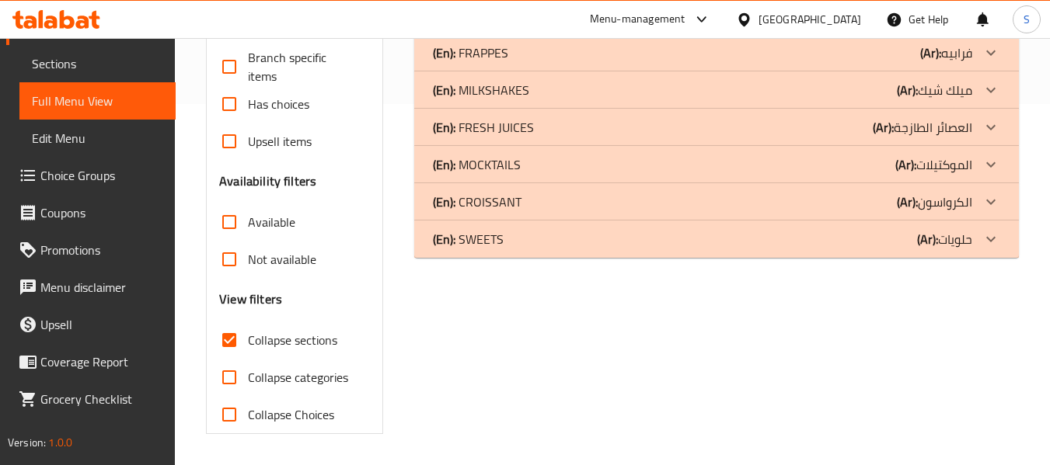
click at [565, 205] on div "(En): CROISSANT (Ar): الكرواسون" at bounding box center [702, 202] width 539 height 19
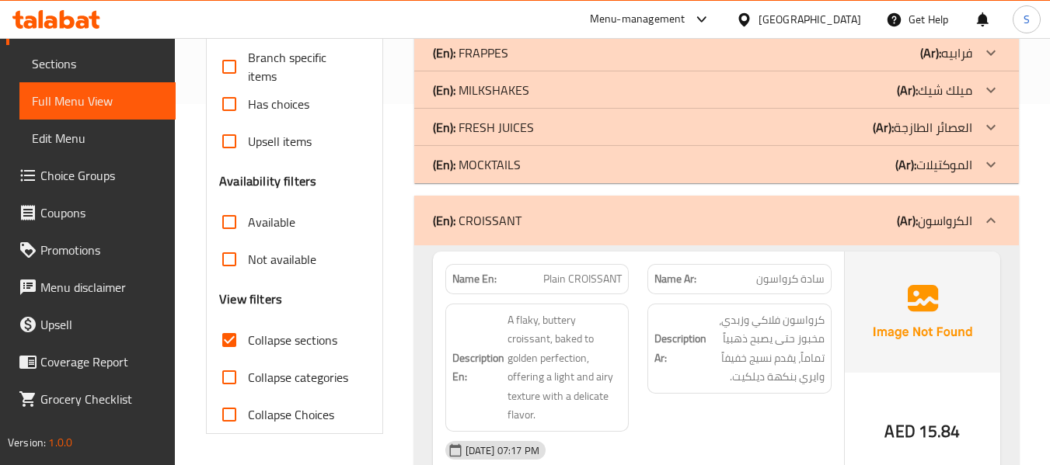
scroll to position [284, 0]
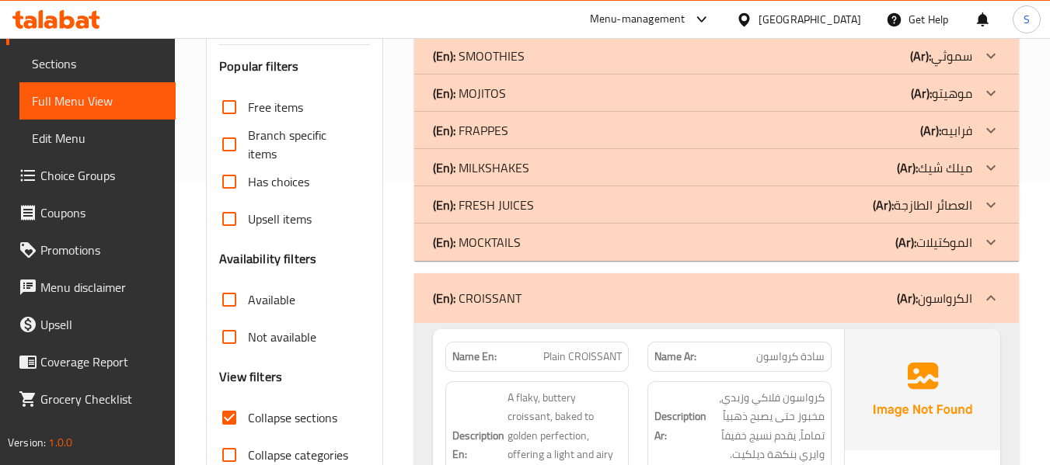
click at [575, 208] on div "(En): FRESH JUICES (Ar): العصائر الطازجة" at bounding box center [702, 205] width 539 height 19
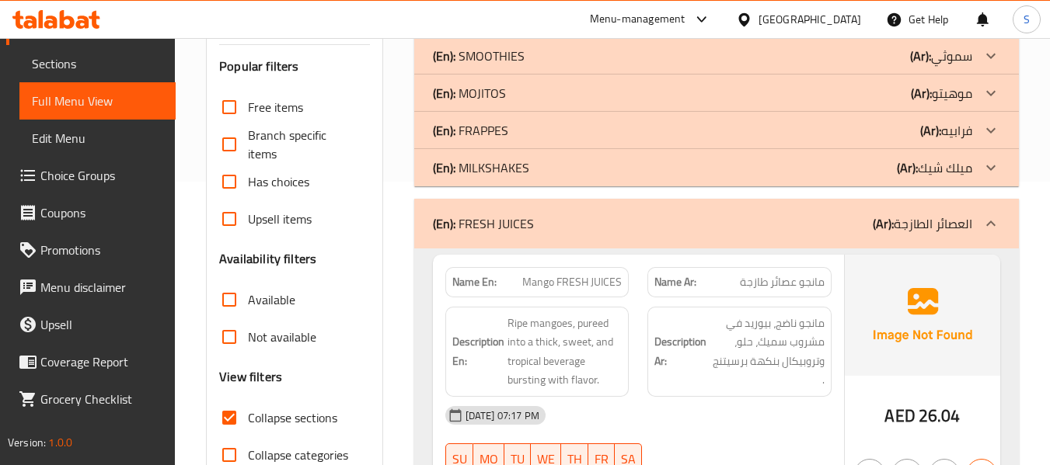
click at [538, 166] on div "(En): MILKSHAKES (Ar): ميلك شيك" at bounding box center [702, 167] width 539 height 19
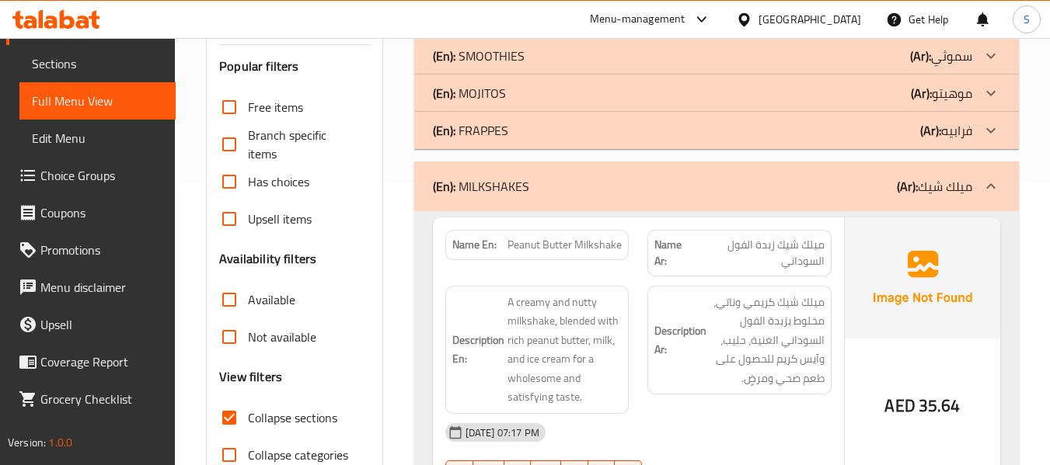
click at [534, 129] on div "(En): FRAPPES (Ar): فرابيه" at bounding box center [702, 130] width 539 height 19
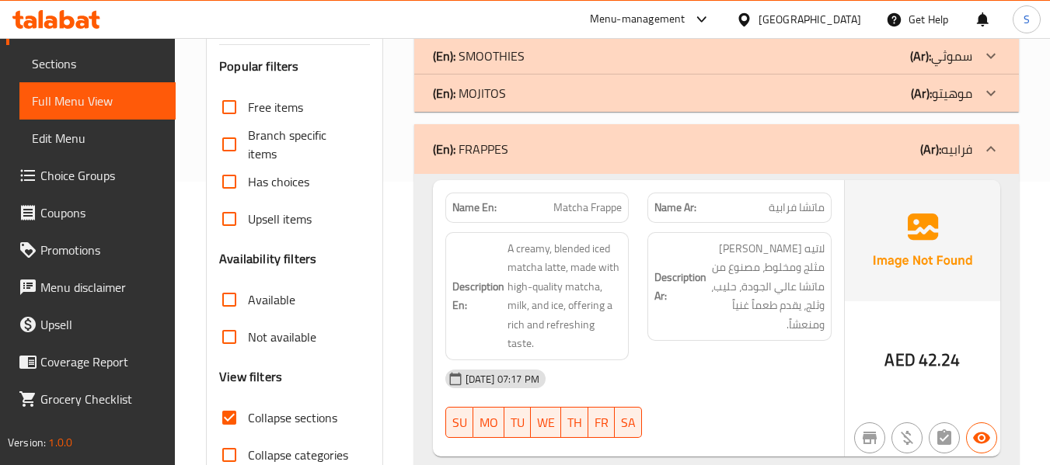
click at [538, 94] on div "(En): MOJITOS (Ar): موهيتو" at bounding box center [702, 93] width 539 height 19
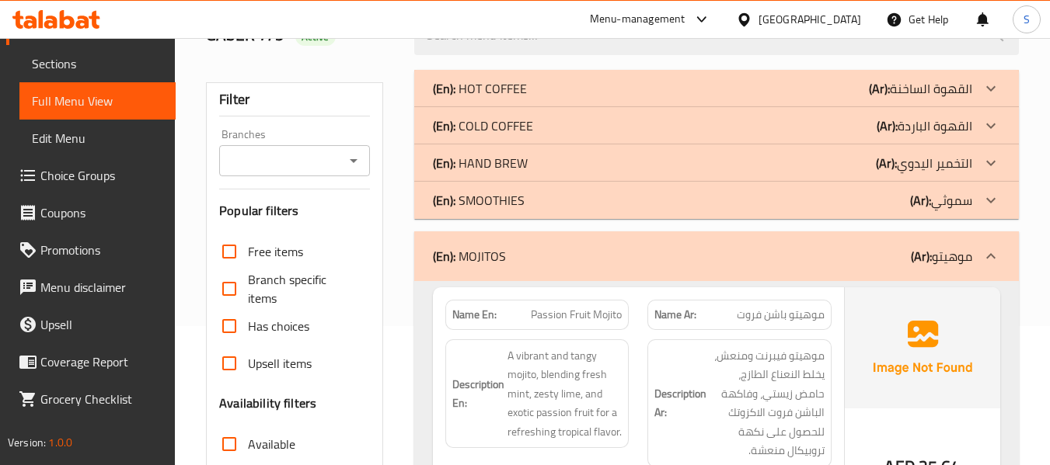
scroll to position [128, 0]
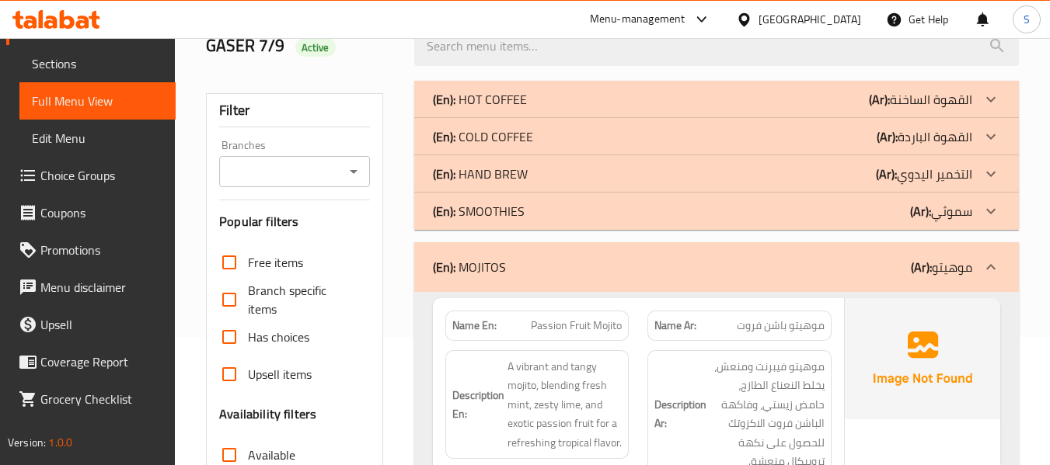
click at [534, 210] on div "(En): SMOOTHIES (Ar): سموثي" at bounding box center [702, 211] width 539 height 19
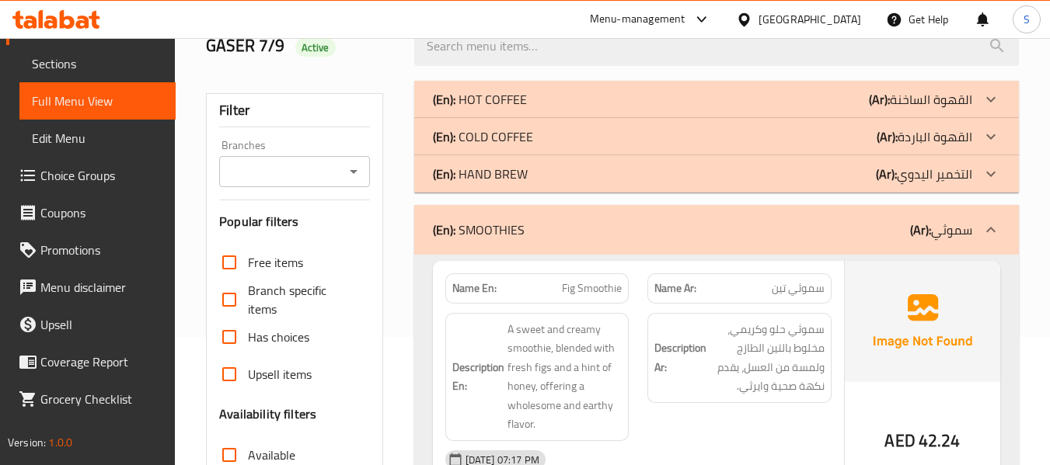
click at [545, 172] on div "(En): HAND BREW (Ar): التخمير اليدوي" at bounding box center [702, 174] width 539 height 19
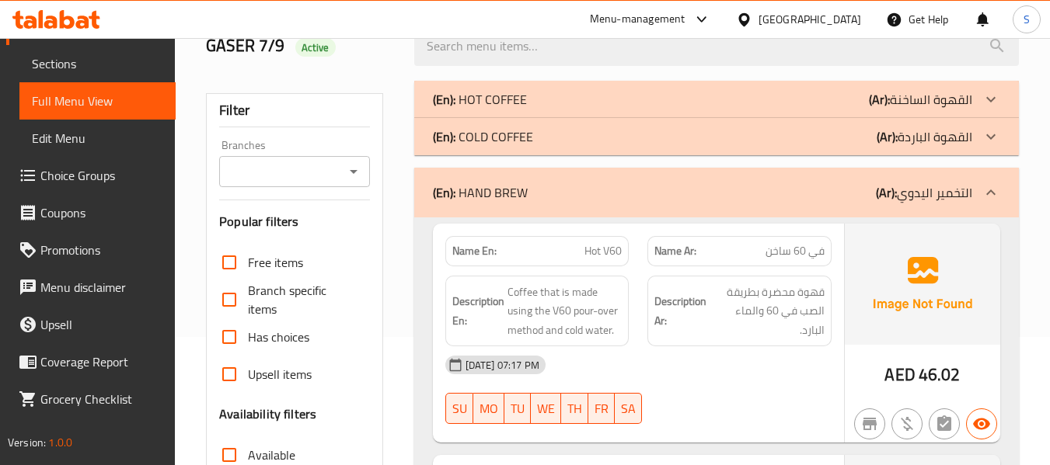
click at [548, 134] on div "(En): COLD COFFEE (Ar): القهوة الباردة" at bounding box center [702, 136] width 539 height 19
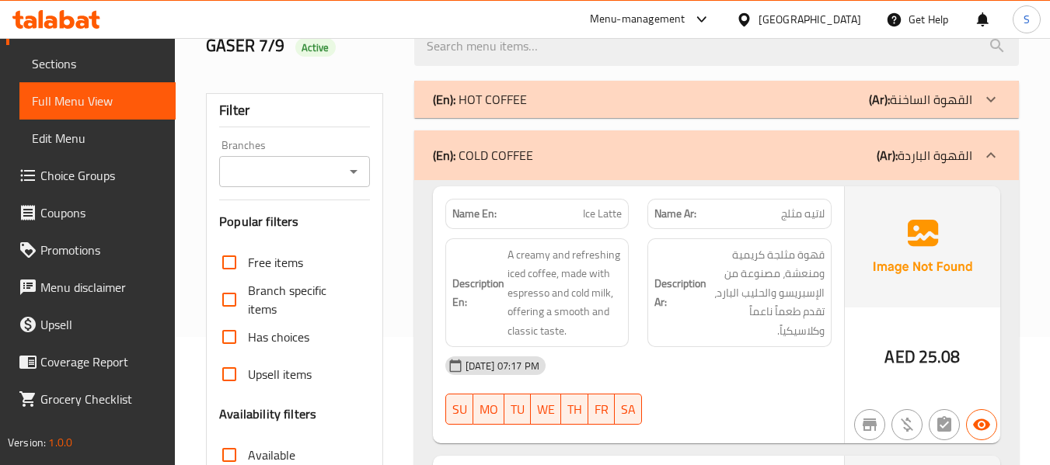
click at [562, 96] on div "(En): HOT COFFEE (Ar): القهوة الساخنة" at bounding box center [702, 99] width 539 height 19
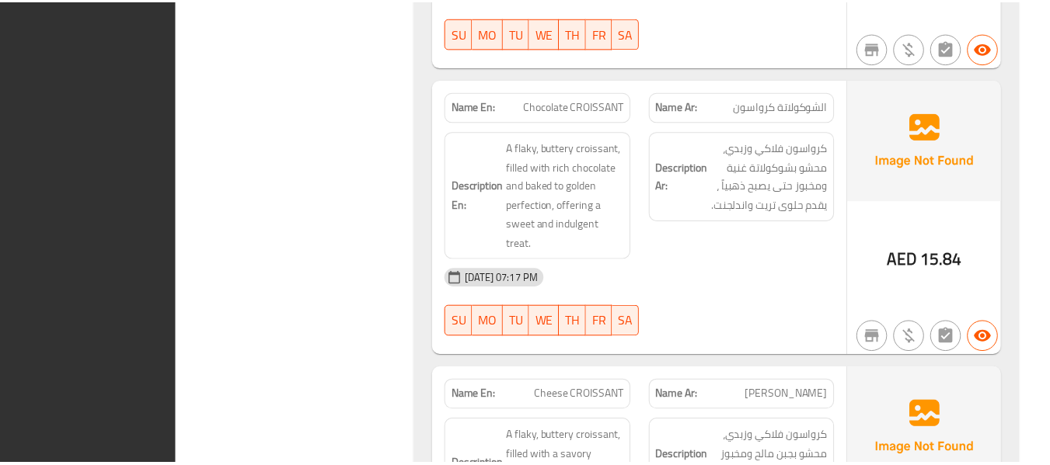
scroll to position [19405, 0]
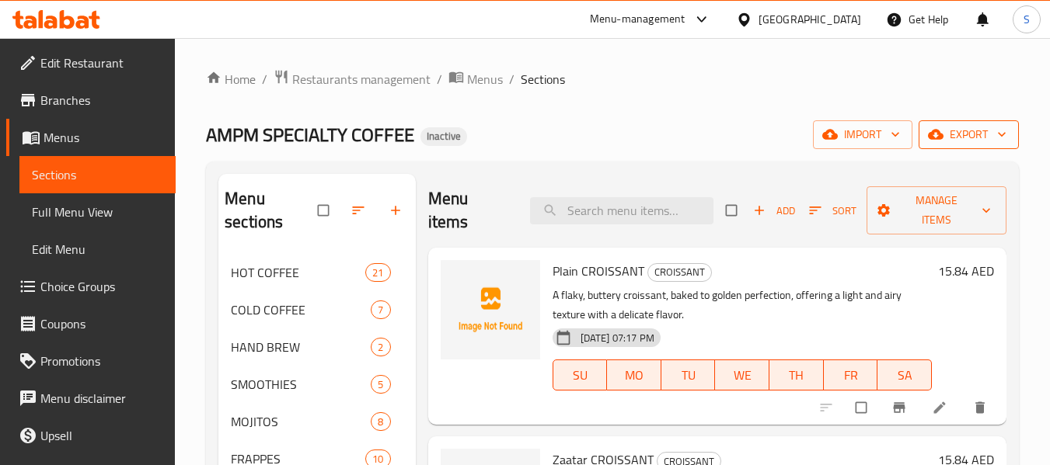
click at [974, 141] on span "export" at bounding box center [968, 134] width 75 height 19
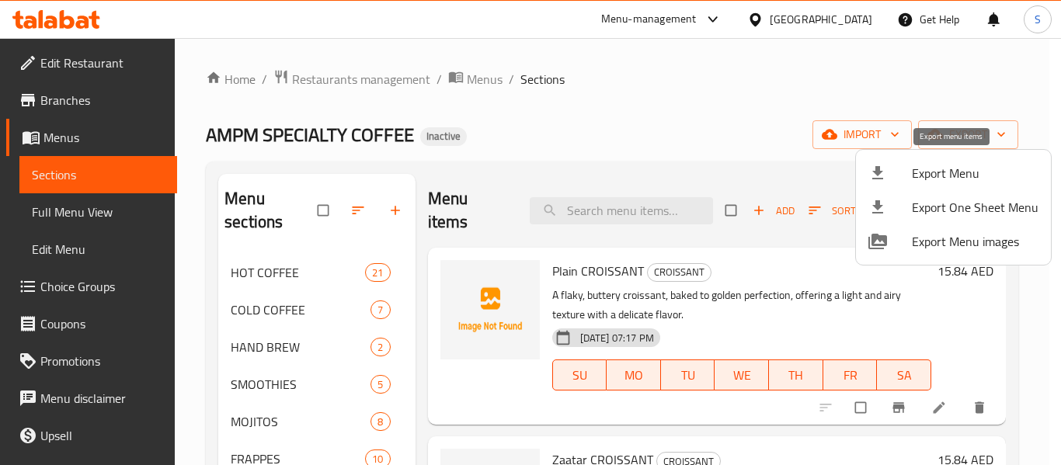
click at [966, 166] on span "Export Menu" at bounding box center [975, 173] width 127 height 19
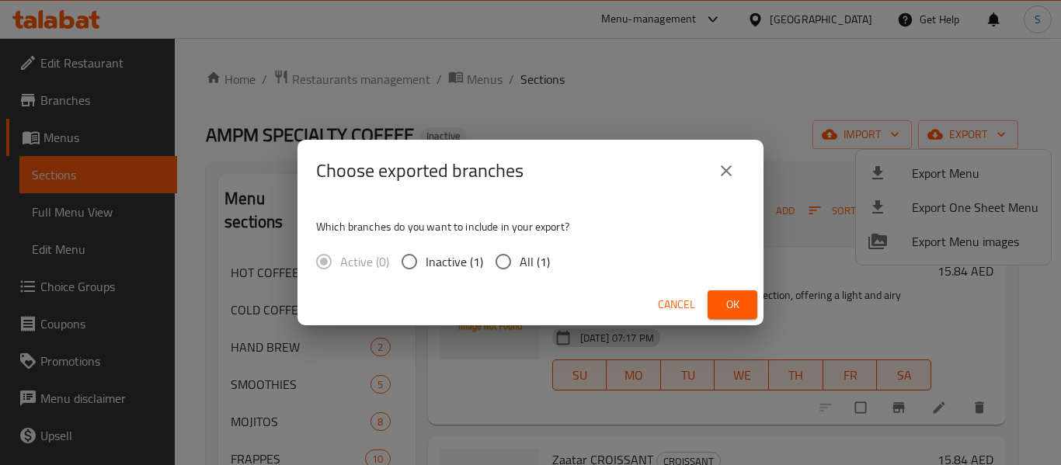
click at [518, 263] on input "All (1)" at bounding box center [503, 261] width 33 height 33
radio input "true"
click at [738, 307] on span "Ok" at bounding box center [732, 304] width 25 height 19
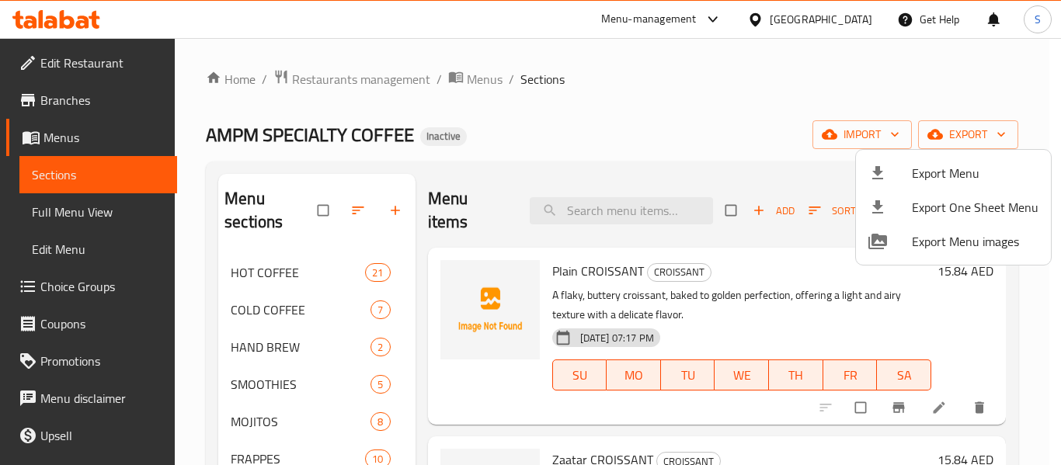
click at [656, 139] on div at bounding box center [530, 232] width 1061 height 465
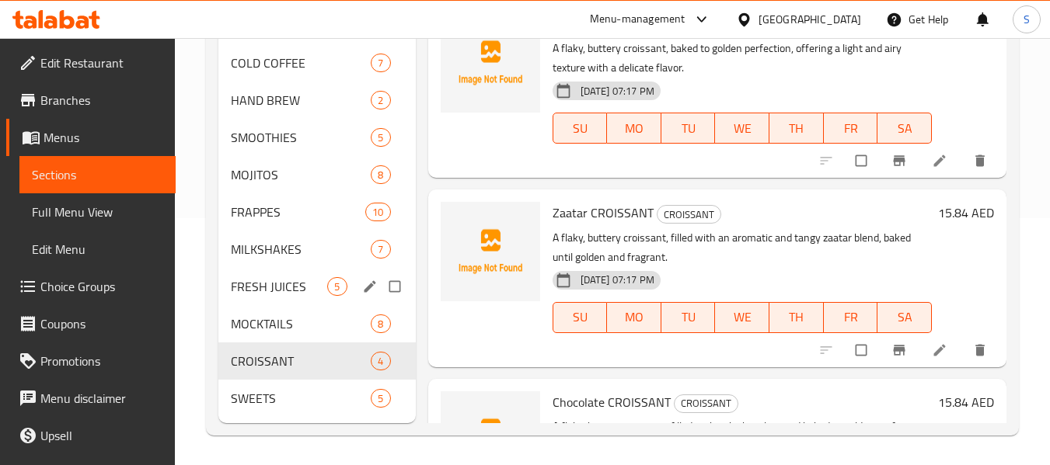
scroll to position [249, 0]
